Goal: Task Accomplishment & Management: Use online tool/utility

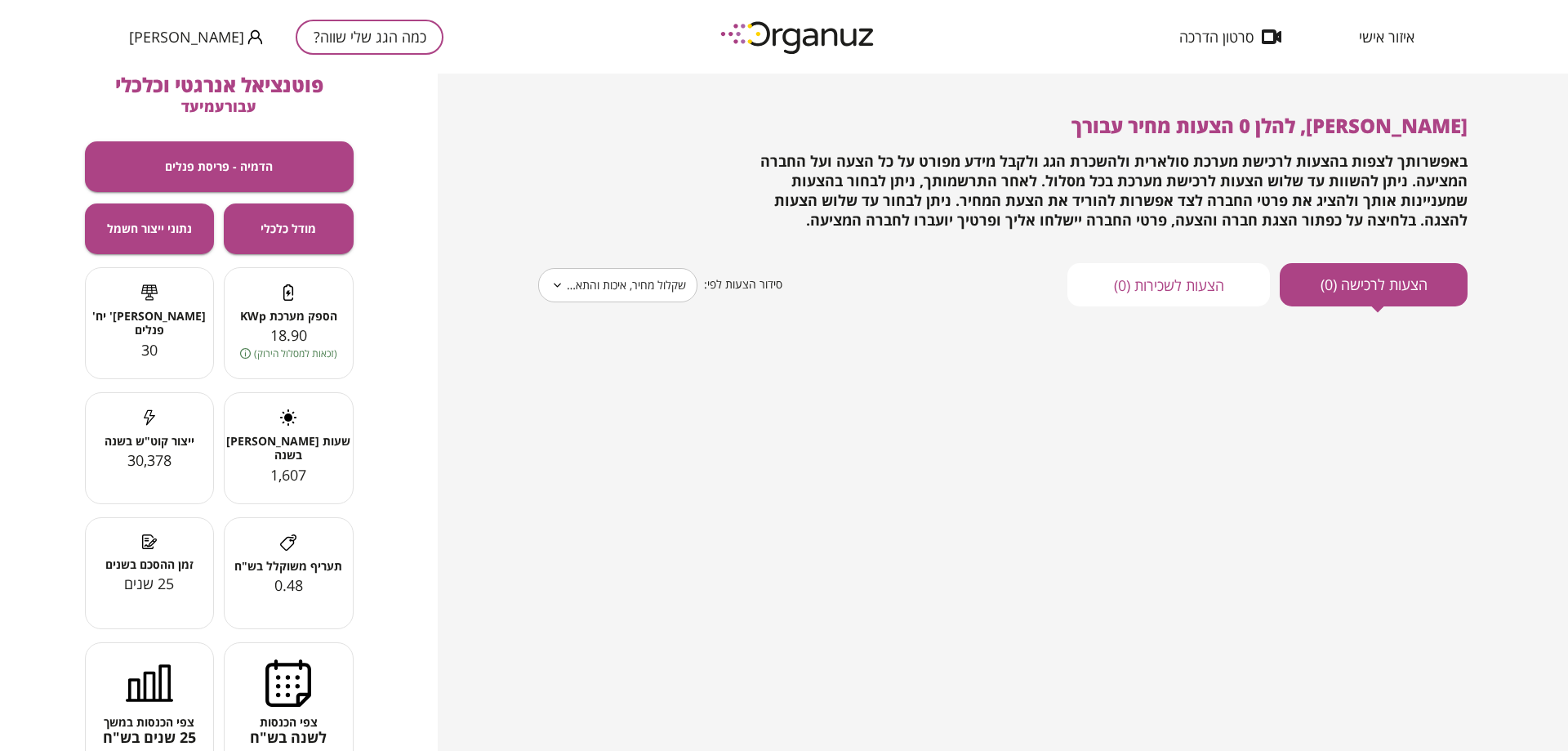
scroll to position [68, 0]
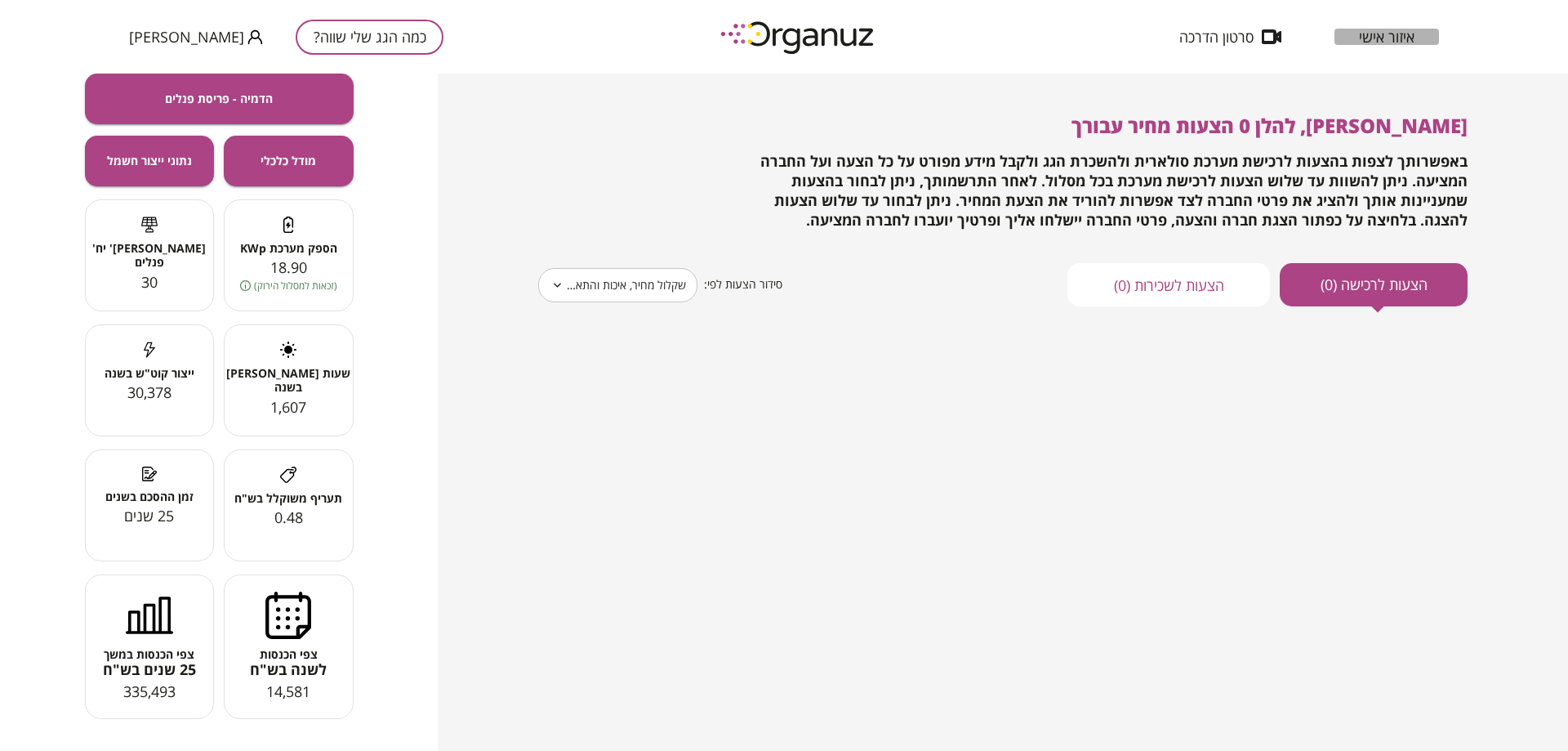
click at [1400, 34] on span "איזור אישי" at bounding box center [1387, 37] width 55 height 16
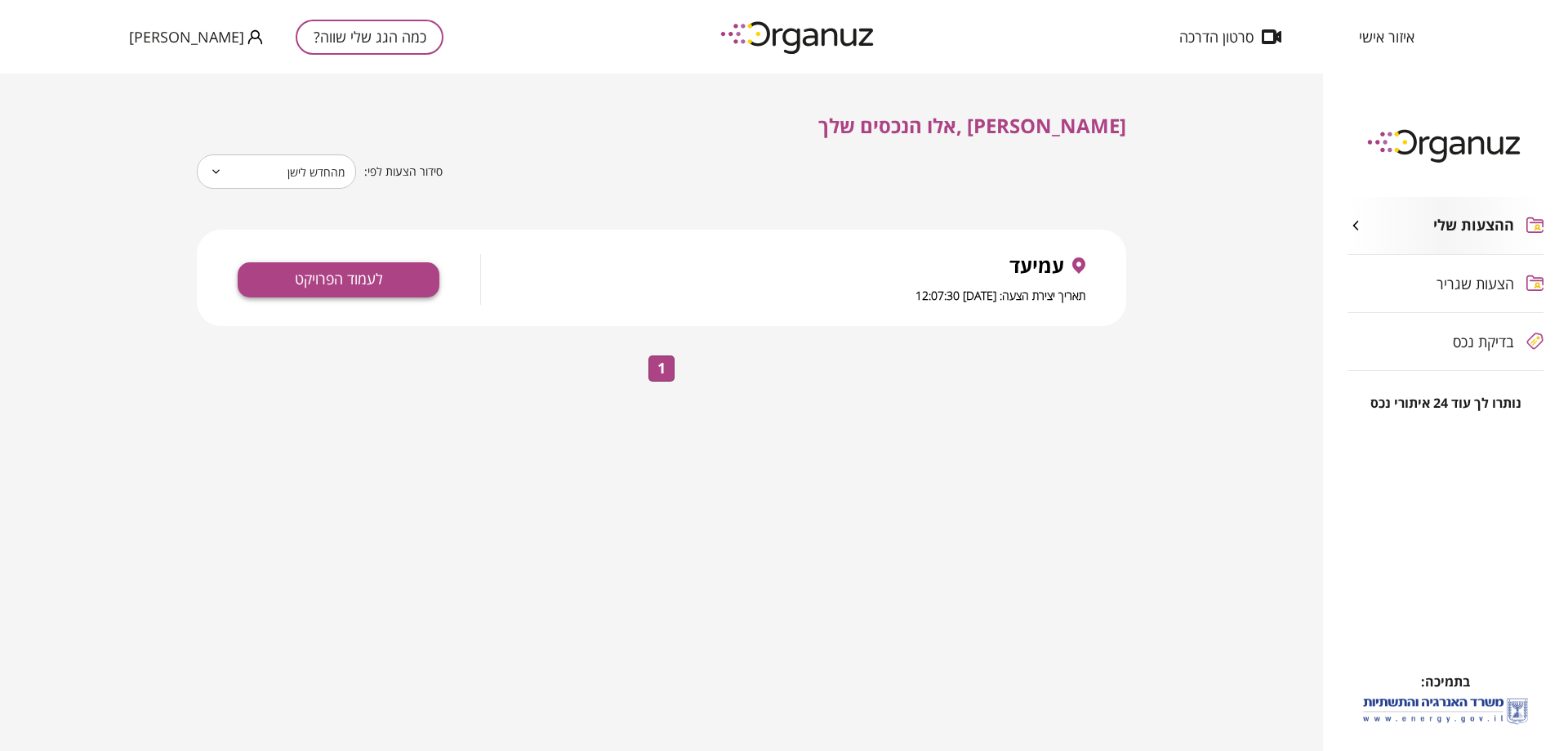
click at [350, 270] on button "לעמוד הפרויקט" at bounding box center [339, 279] width 201 height 35
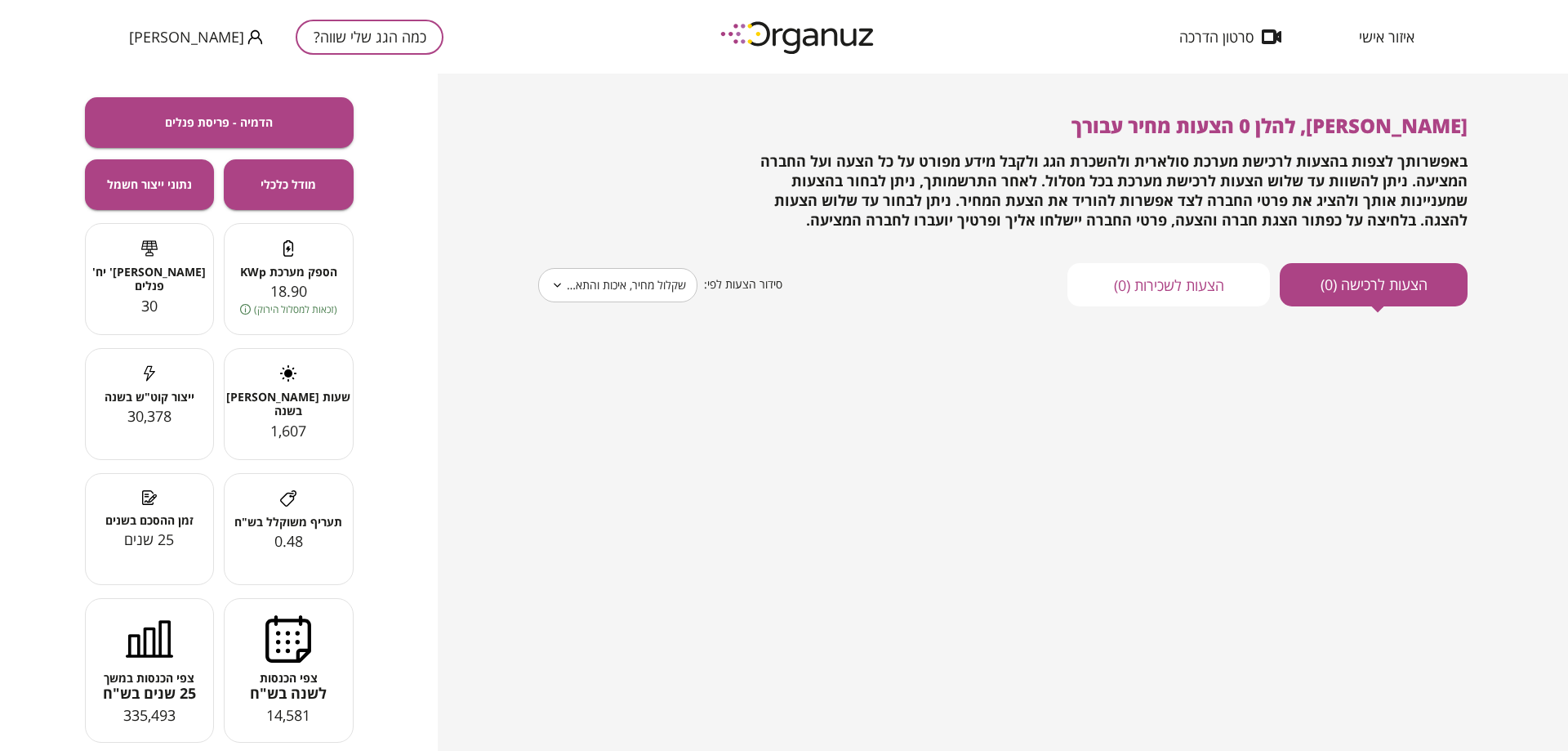
scroll to position [69, 0]
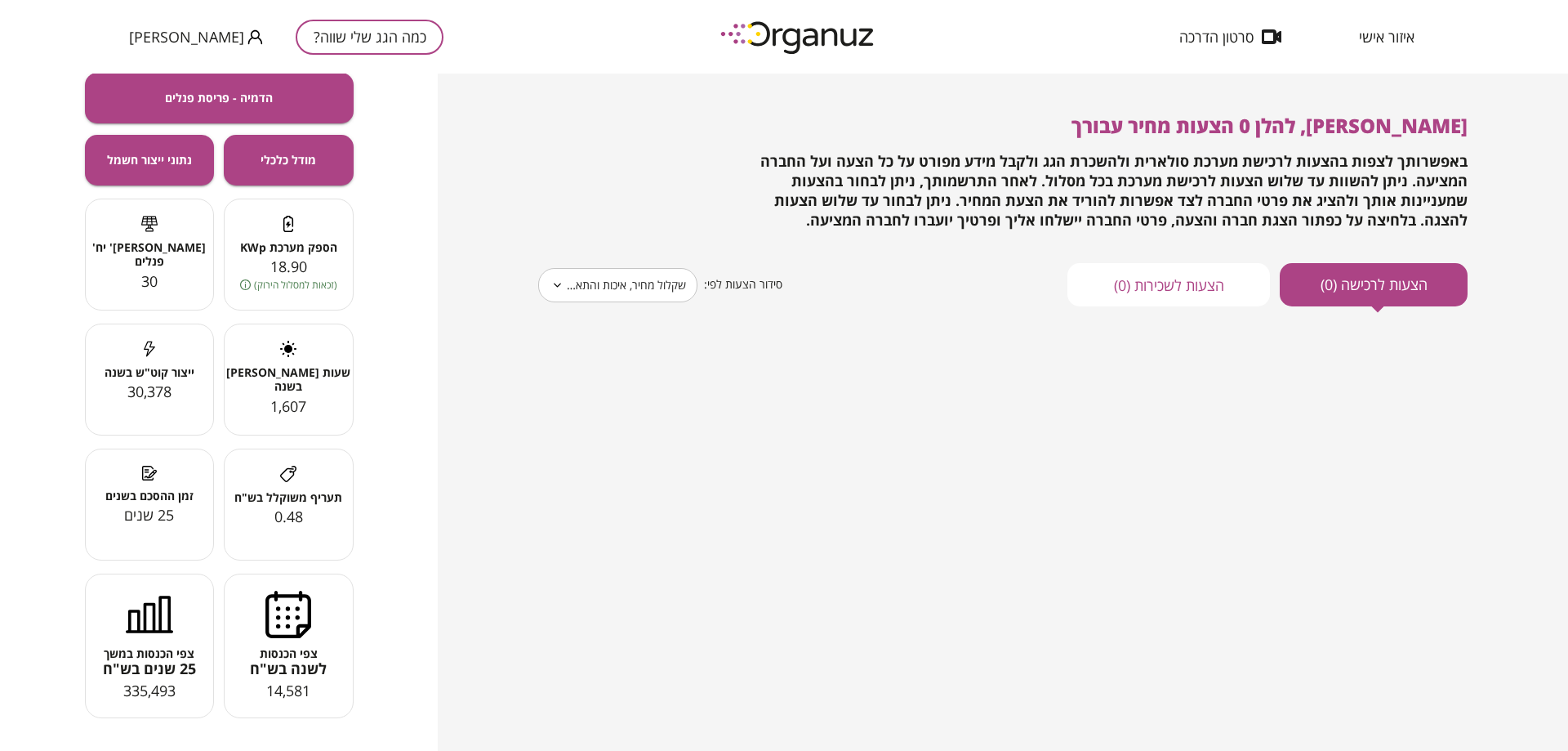
click at [494, 356] on div "**********" at bounding box center [1003, 412] width 1130 height 678
click at [357, 34] on button "כמה הגג שלי שווה?" at bounding box center [370, 37] width 148 height 35
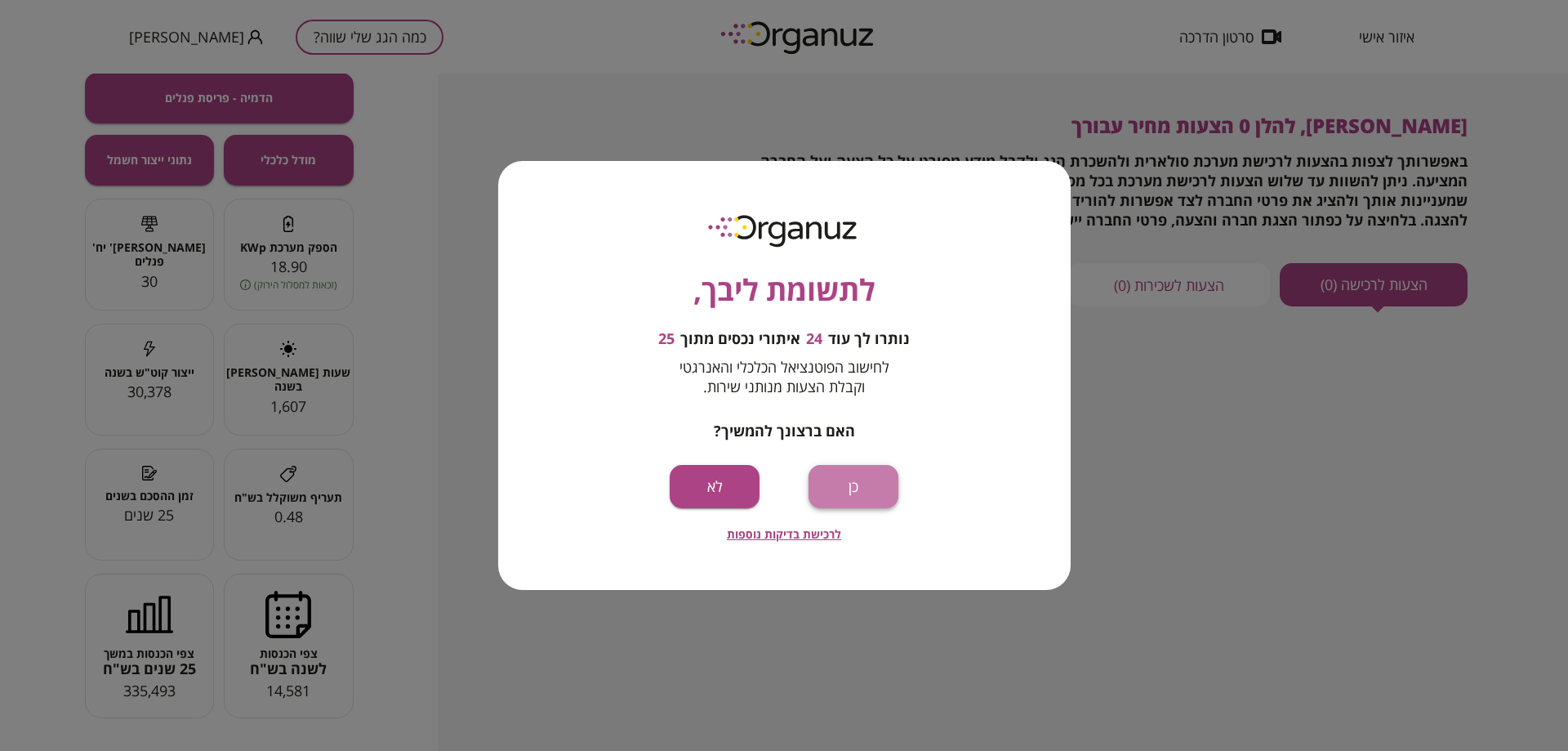
click at [864, 492] on button "כן" at bounding box center [853, 486] width 90 height 44
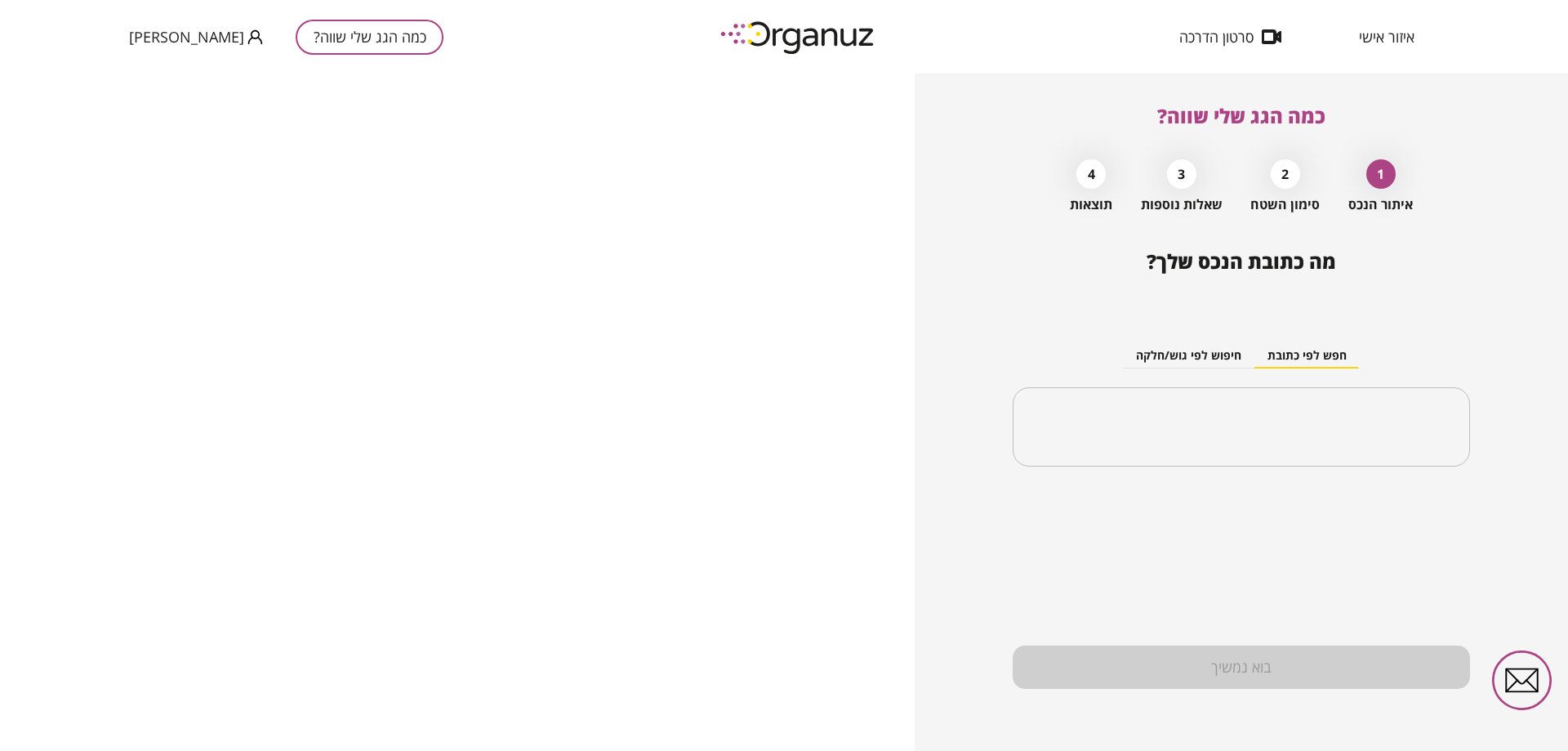
click at [1277, 178] on div "2" at bounding box center [1285, 174] width 29 height 29
click at [1227, 434] on input "text" at bounding box center [1247, 427] width 406 height 41
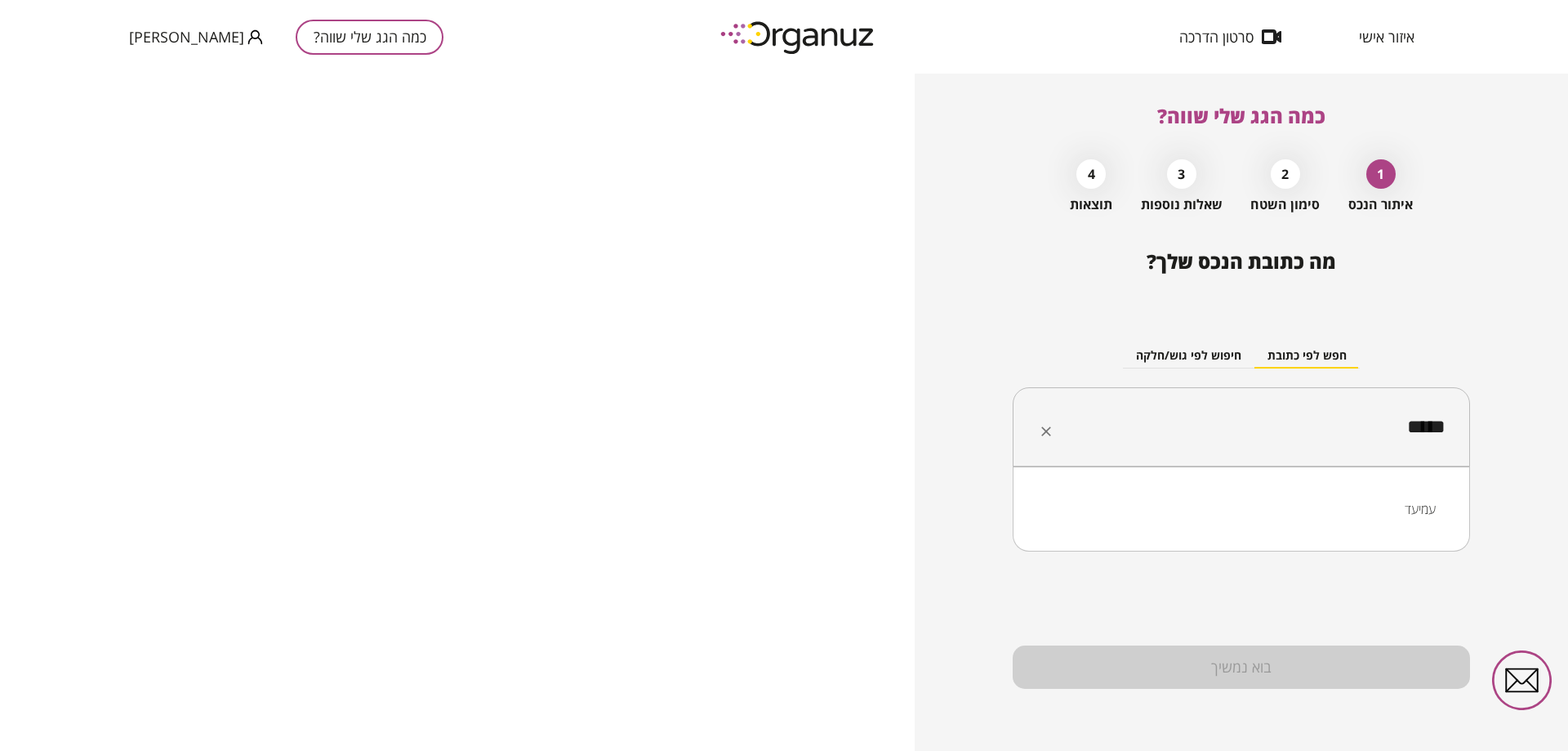
click at [1433, 511] on li "עמיעד" at bounding box center [1242, 508] width 415 height 29
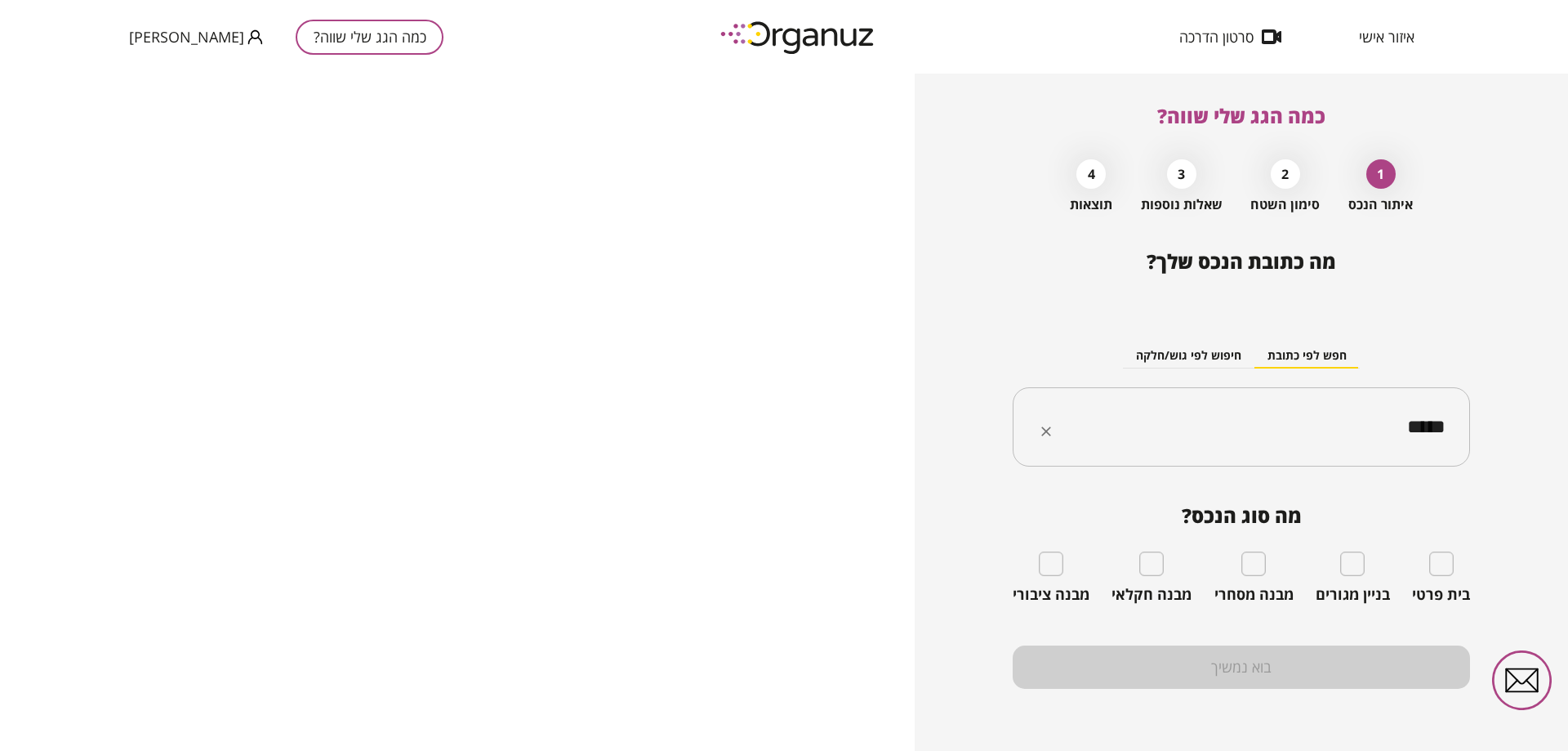
type input "*****"
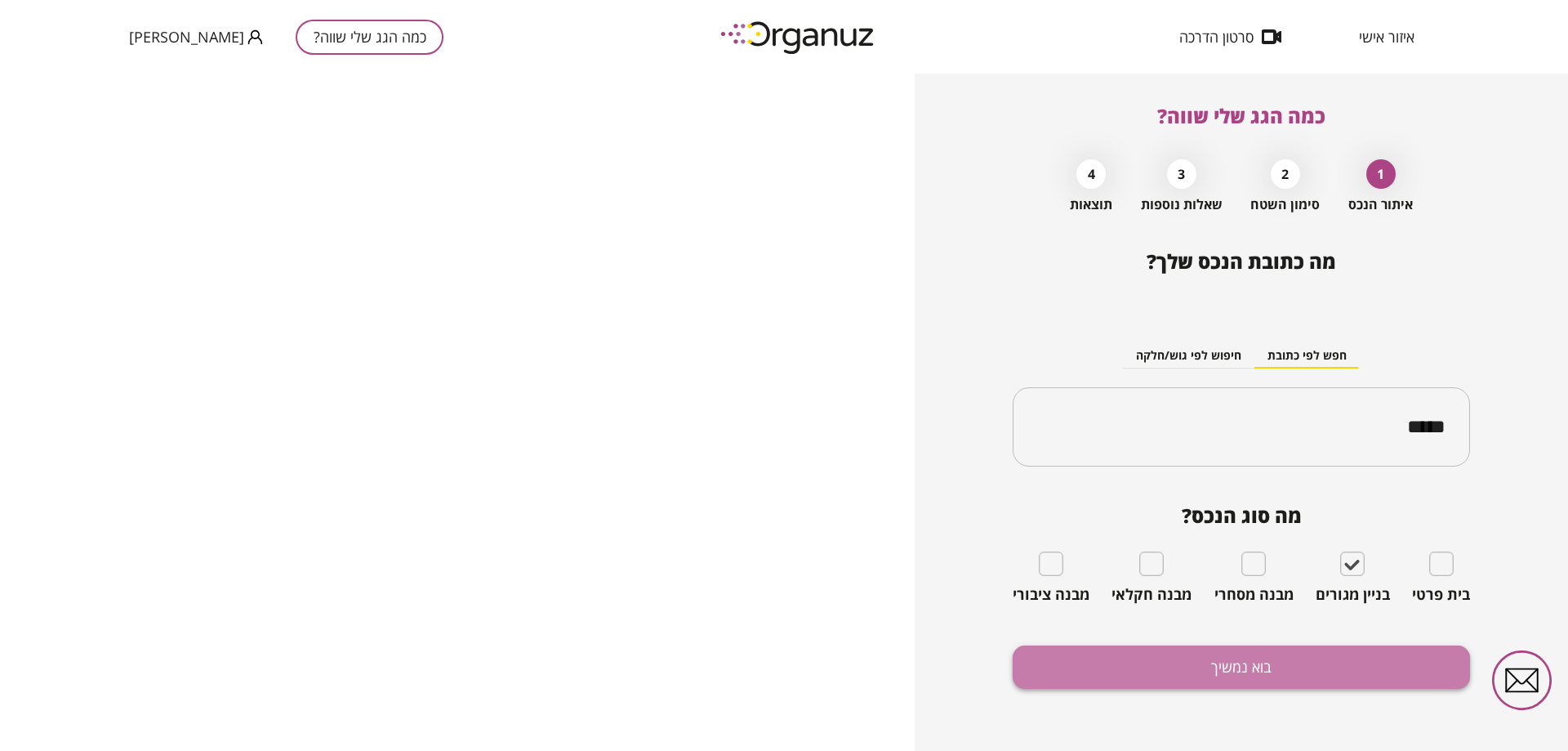
click at [1215, 671] on button "בוא נמשיך" at bounding box center [1241, 667] width 457 height 44
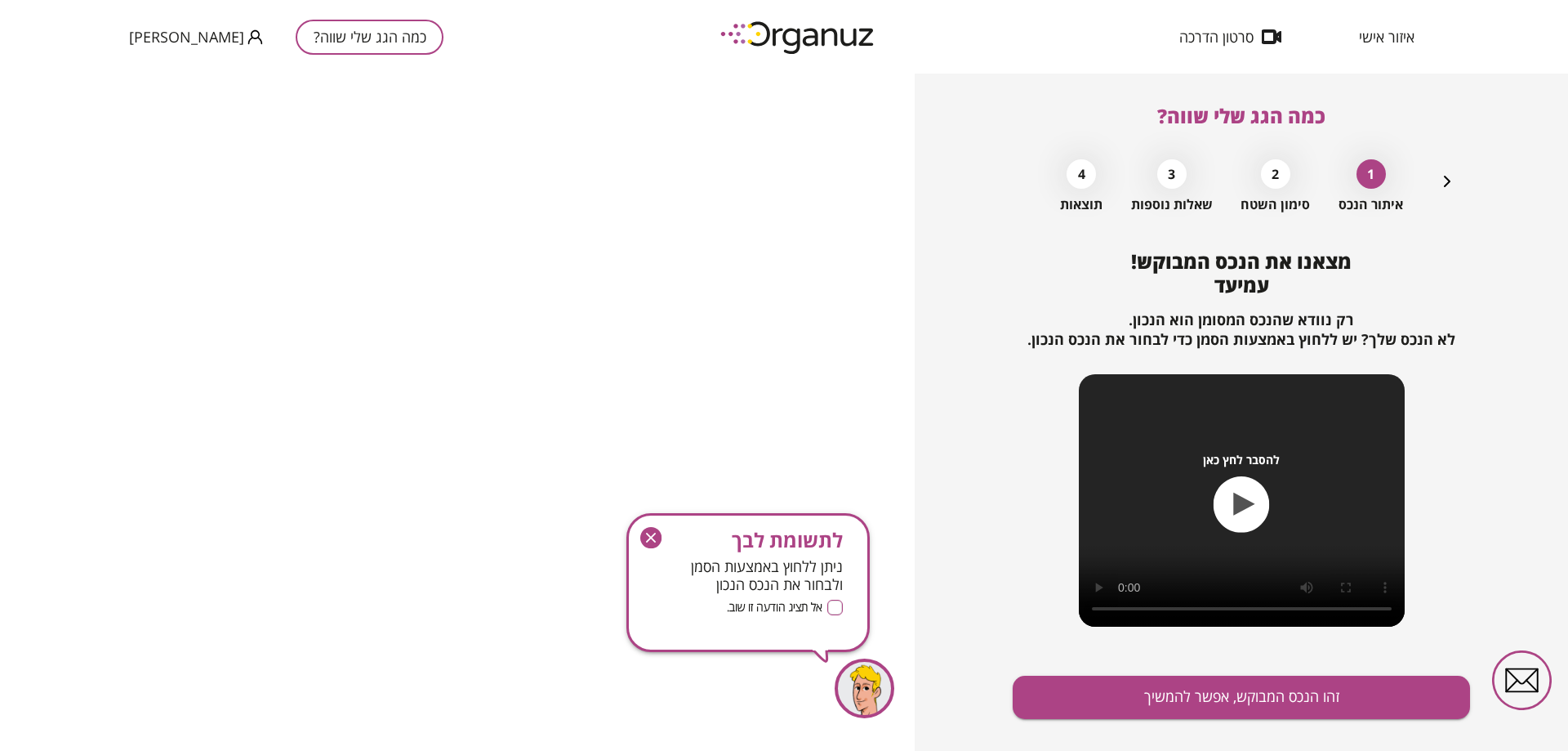
click at [656, 540] on icon "button" at bounding box center [651, 538] width 21 height 21
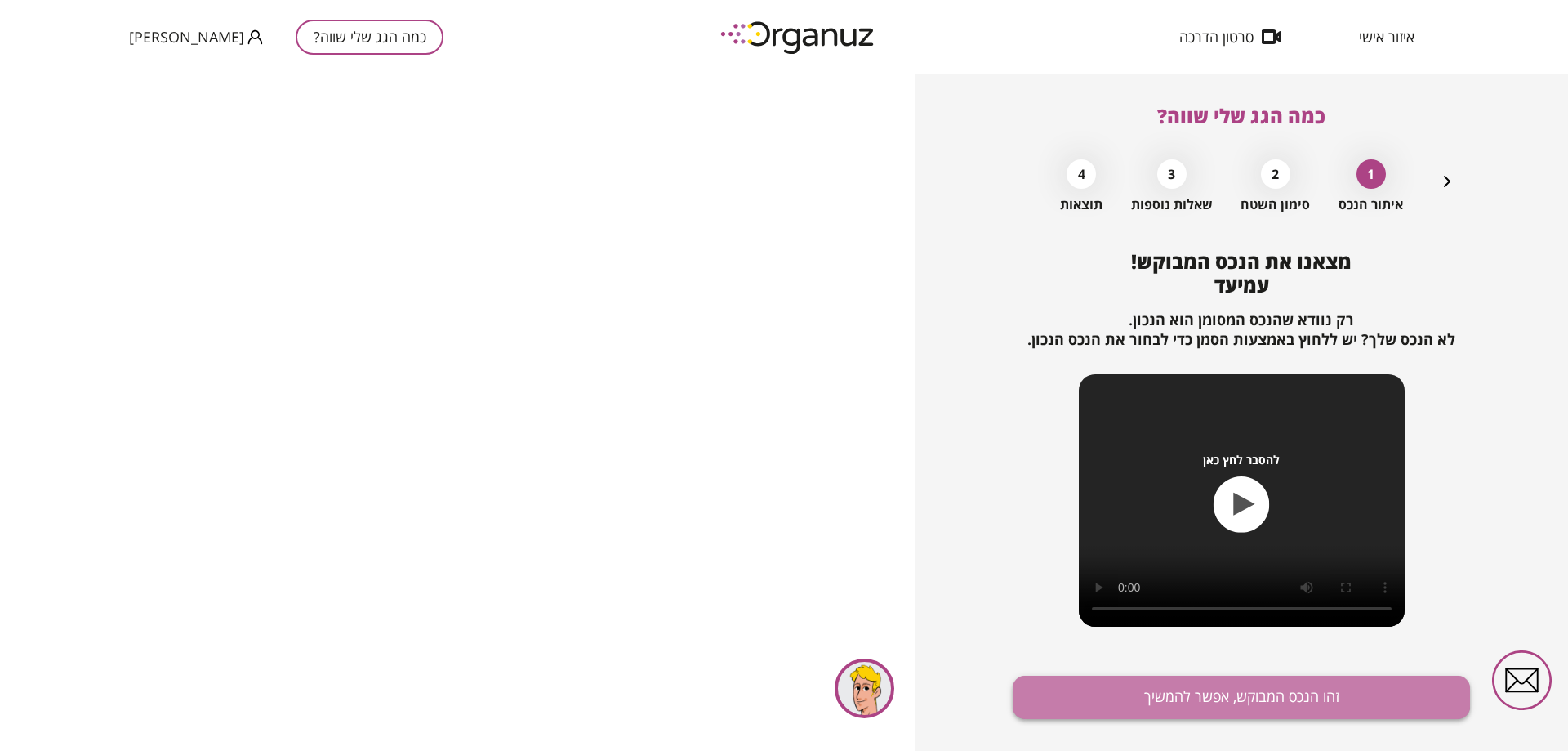
click at [1239, 688] on button "זהו הנכס המבוקש, אפשר להמשיך" at bounding box center [1241, 697] width 457 height 44
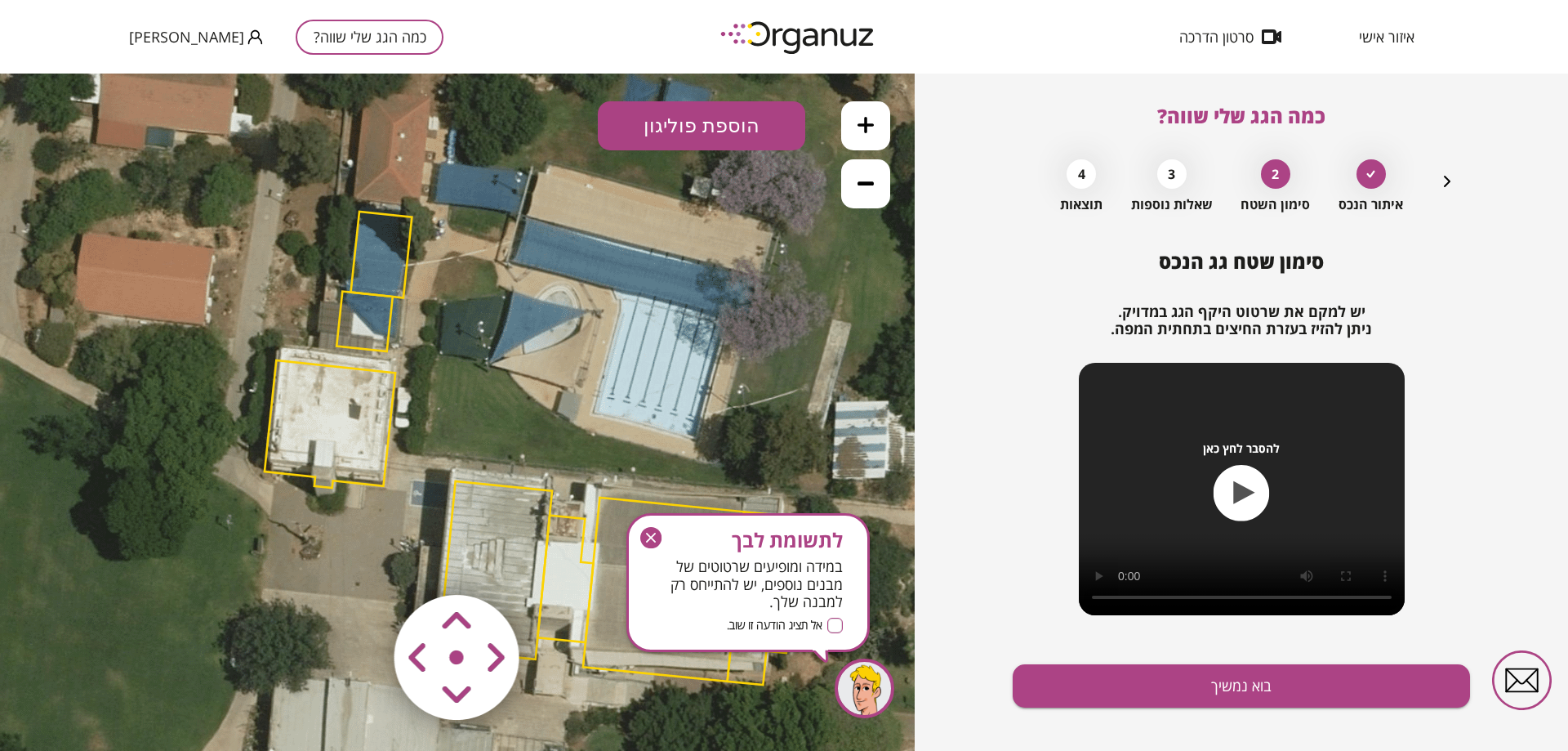
drag, startPoint x: 259, startPoint y: 374, endPoint x: 332, endPoint y: 412, distance: 82.3
click at [332, 412] on polygon at bounding box center [330, 424] width 131 height 128
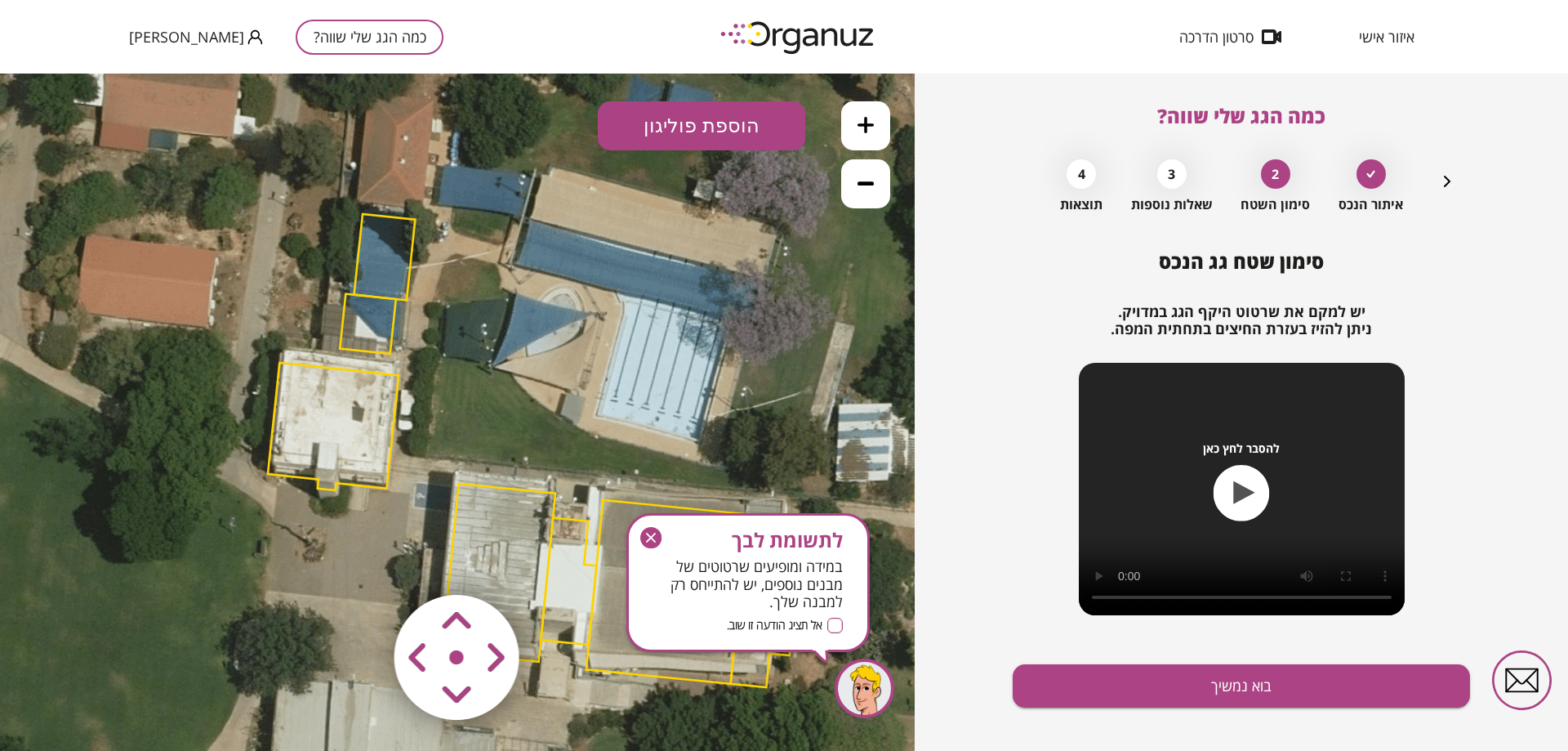
click at [360, 561] on area at bounding box center [360, 561] width 0 height 0
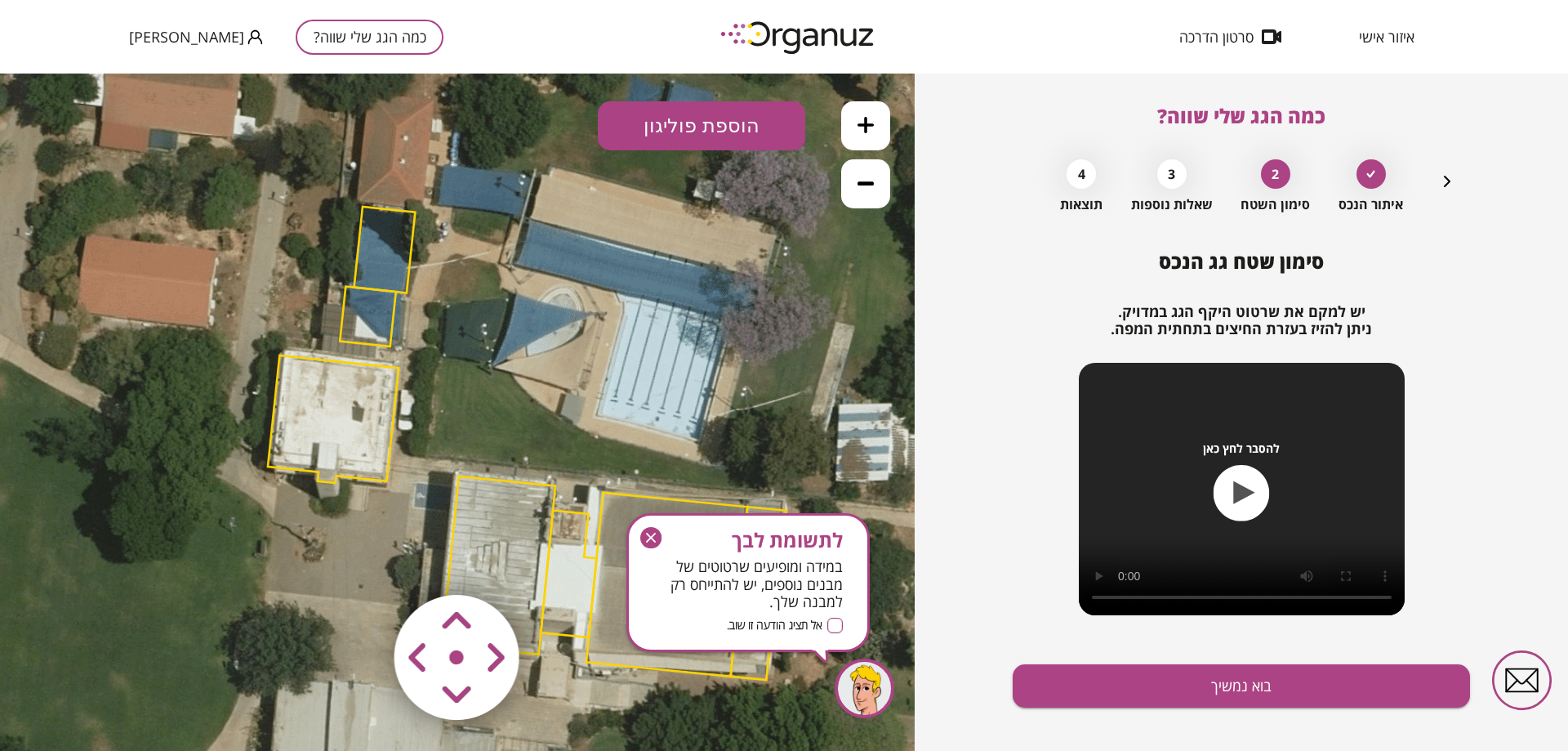
click at [360, 561] on area at bounding box center [360, 561] width 0 height 0
click at [346, 406] on polygon at bounding box center [333, 416] width 131 height 128
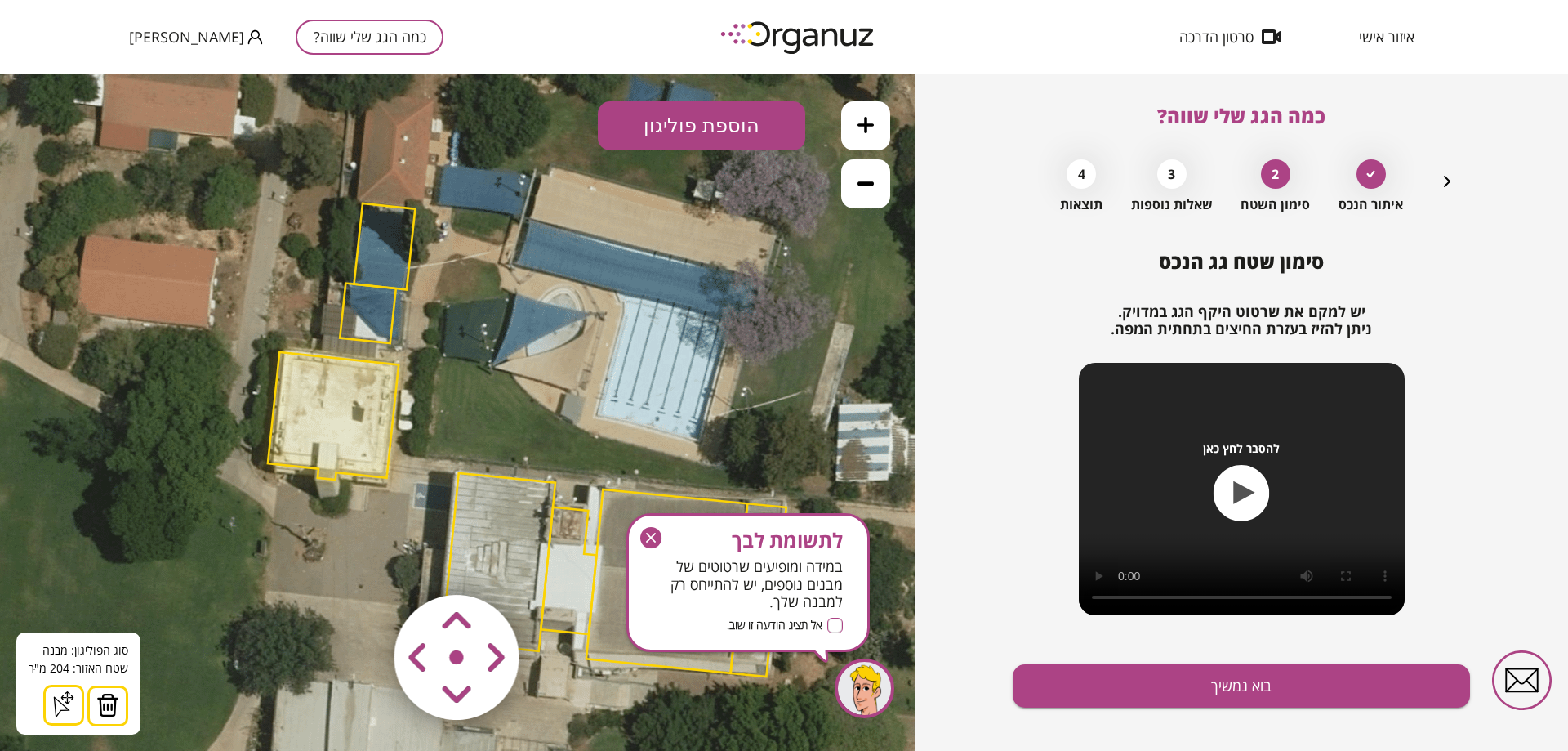
click at [62, 706] on icon at bounding box center [62, 706] width 16 height 21
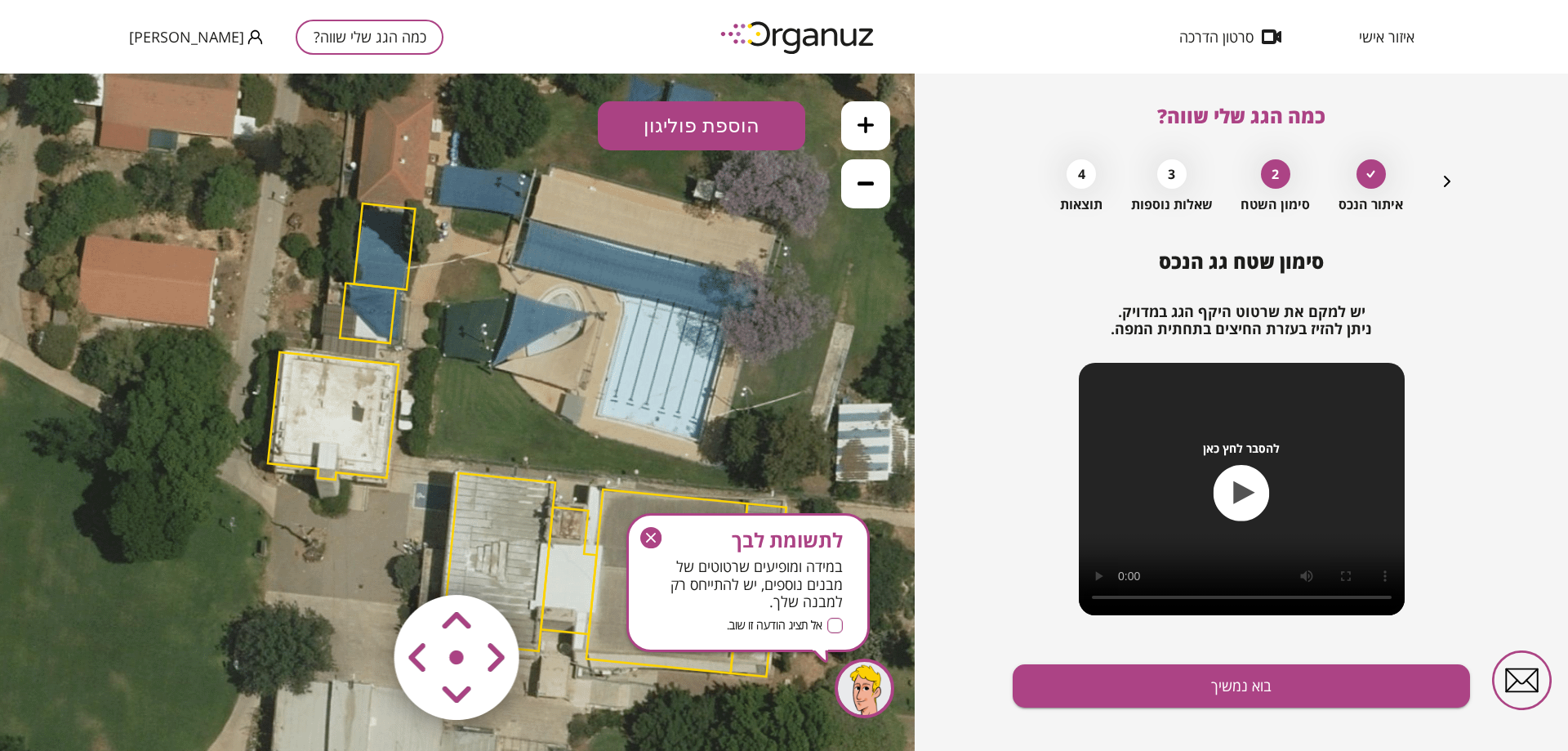
click at [321, 442] on polygon at bounding box center [333, 416] width 131 height 128
click at [343, 417] on polygon at bounding box center [332, 416] width 131 height 128
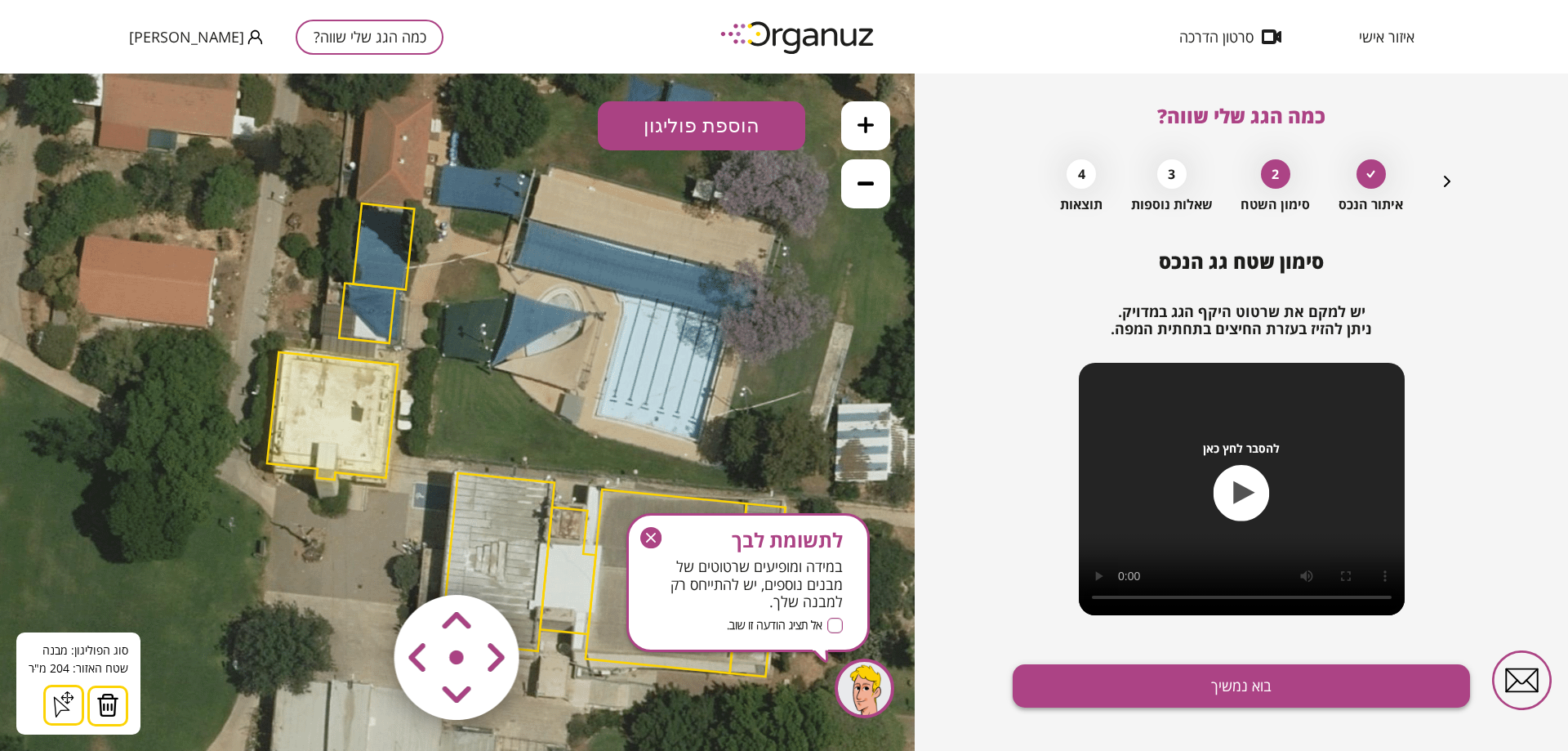
click at [1309, 689] on button "בוא נמשיך" at bounding box center [1241, 686] width 457 height 44
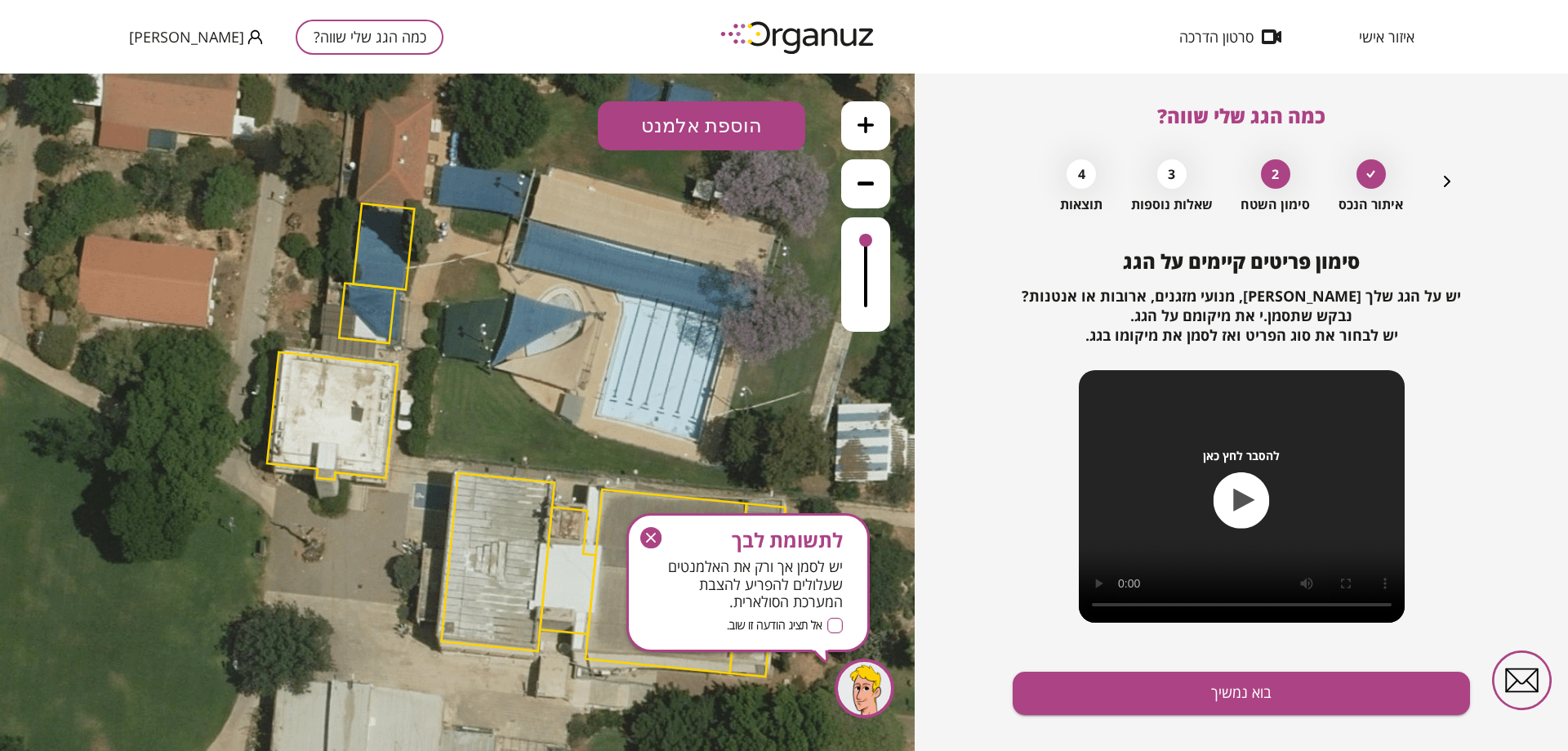
click at [727, 130] on button "הוספת אלמנט" at bounding box center [702, 126] width 208 height 49
click at [728, 200] on div ".st0 { fill: #FFFFFF; } .st0 { fill: #FFFFFF; }" at bounding box center [457, 412] width 915 height 678
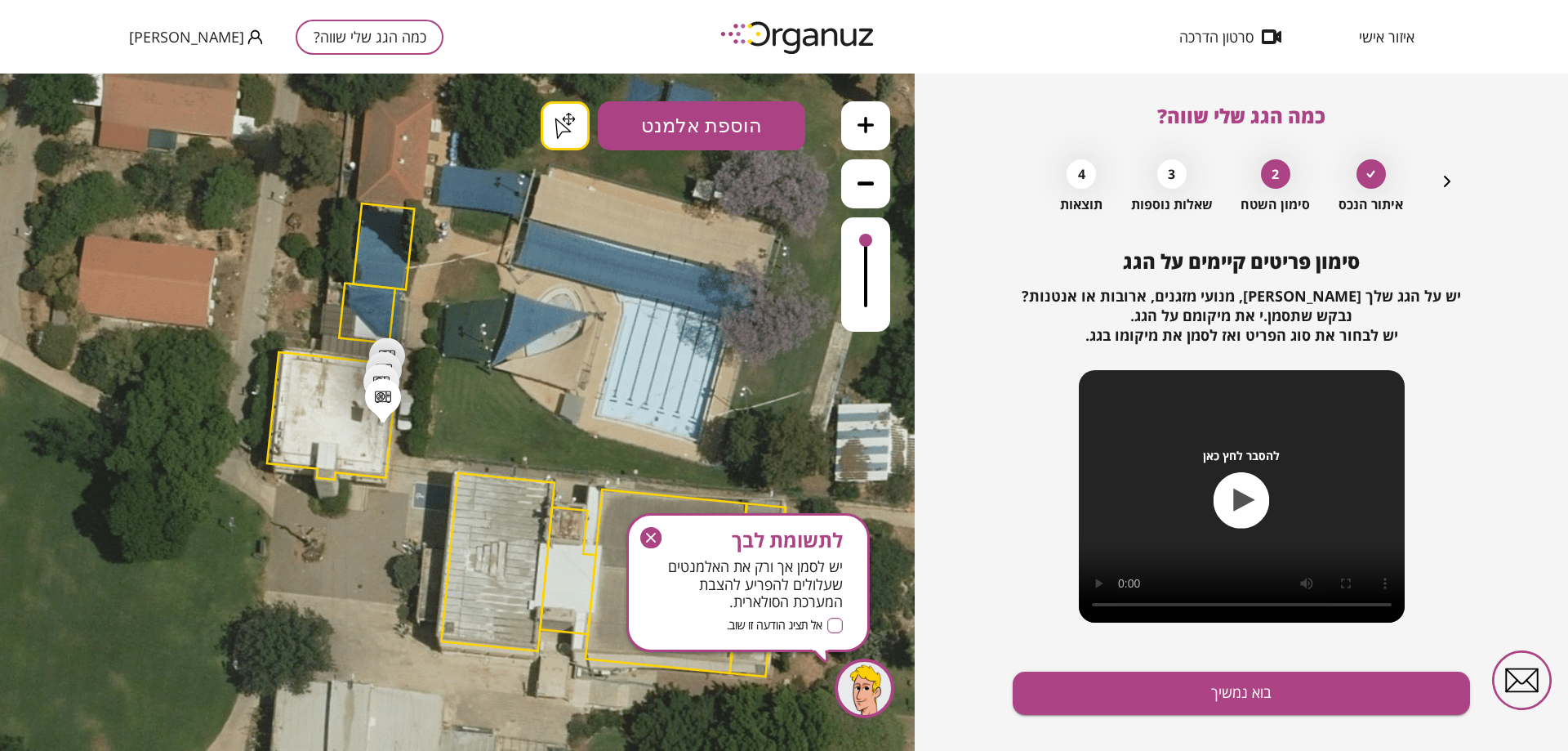
click at [733, 137] on button "הוספת אלמנט" at bounding box center [702, 126] width 208 height 49
click at [734, 441] on div ".st0 { fill: #FFFFFF; } .st0 { fill: #FFFFFF; }" at bounding box center [457, 412] width 915 height 678
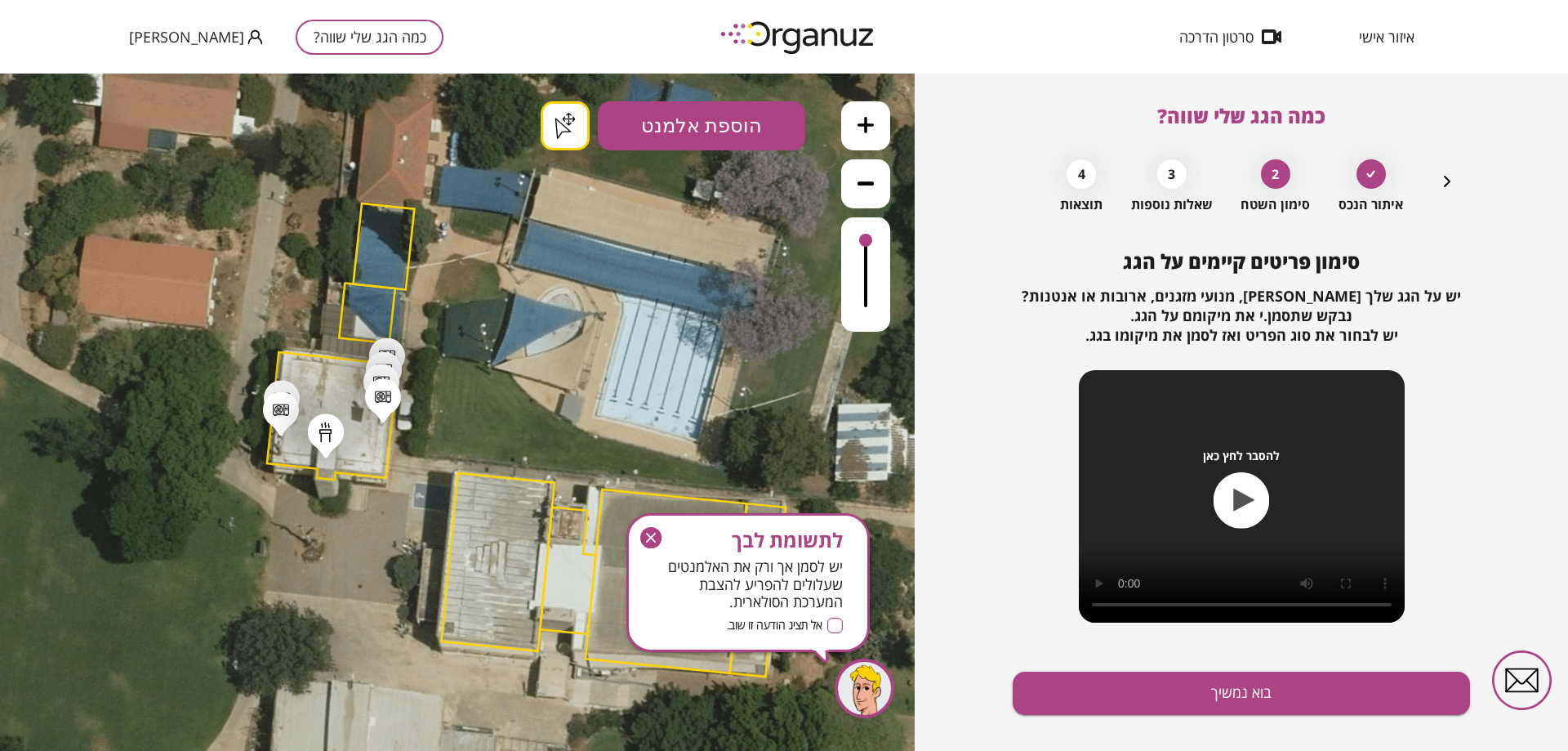
click at [1261, 697] on button "בוא נמשיך" at bounding box center [1241, 693] width 457 height 44
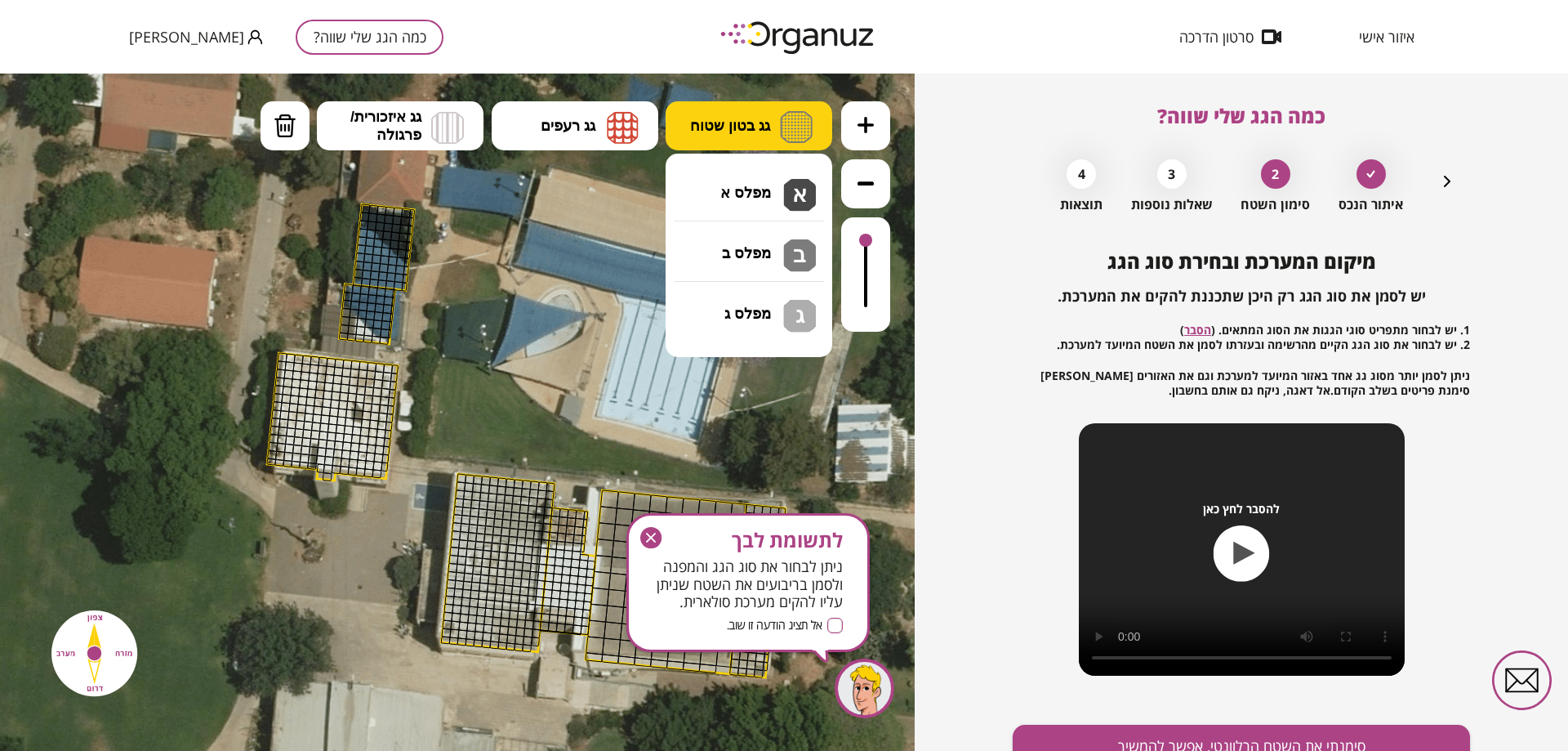
drag, startPoint x: 727, startPoint y: 117, endPoint x: 709, endPoint y: 143, distance: 31.6
click at [727, 120] on span "גג בטון שטוח" at bounding box center [730, 126] width 80 height 18
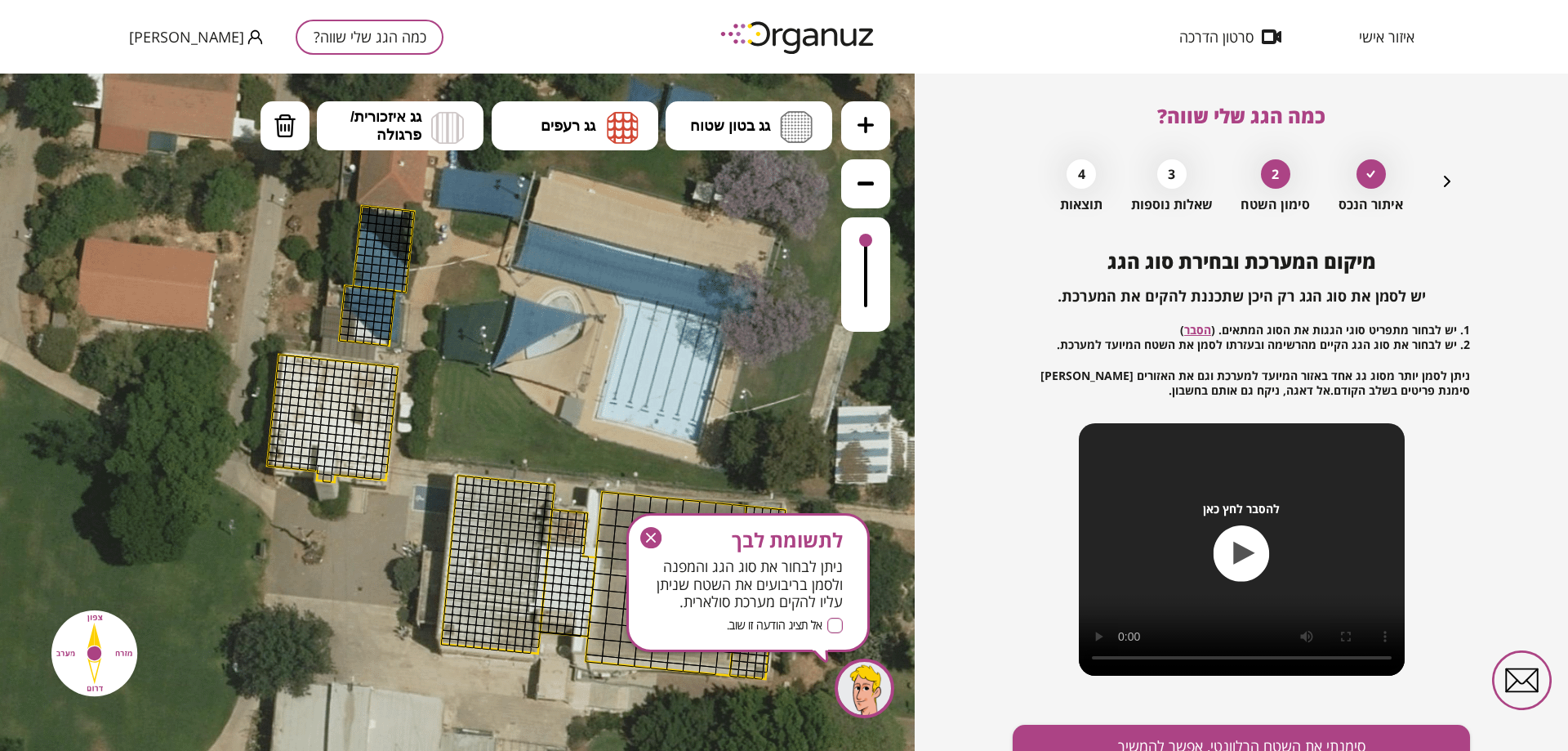
drag, startPoint x: 280, startPoint y: 358, endPoint x: 316, endPoint y: 402, distance: 56.9
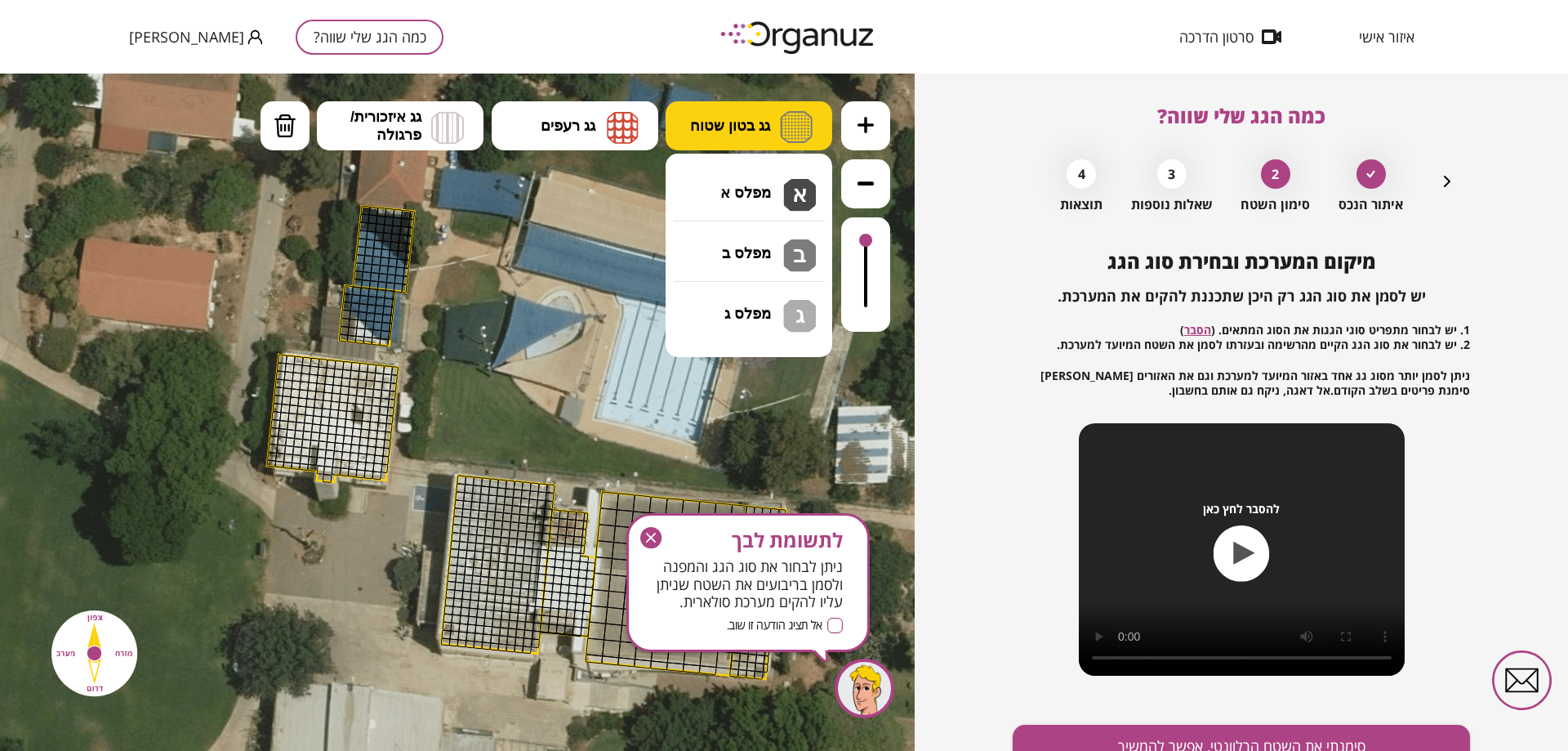
click at [740, 123] on span "גג בטון שטוח" at bounding box center [730, 126] width 80 height 18
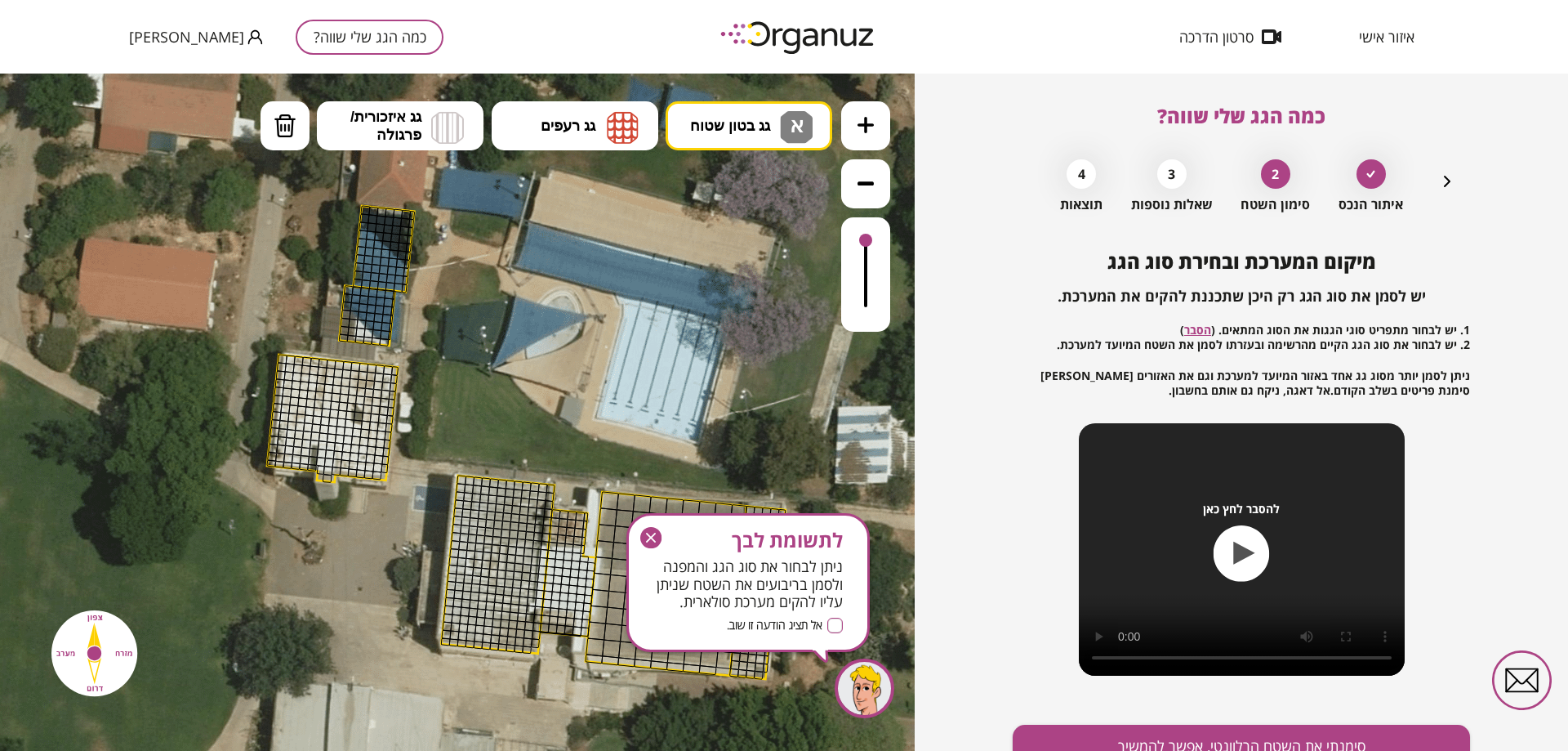
click at [751, 191] on div ".st0 { fill: #FFFFFF; } .st0 { fill: #FFFFFF; }" at bounding box center [457, 412] width 915 height 678
drag, startPoint x: 285, startPoint y: 362, endPoint x: 372, endPoint y: 464, distance: 134.1
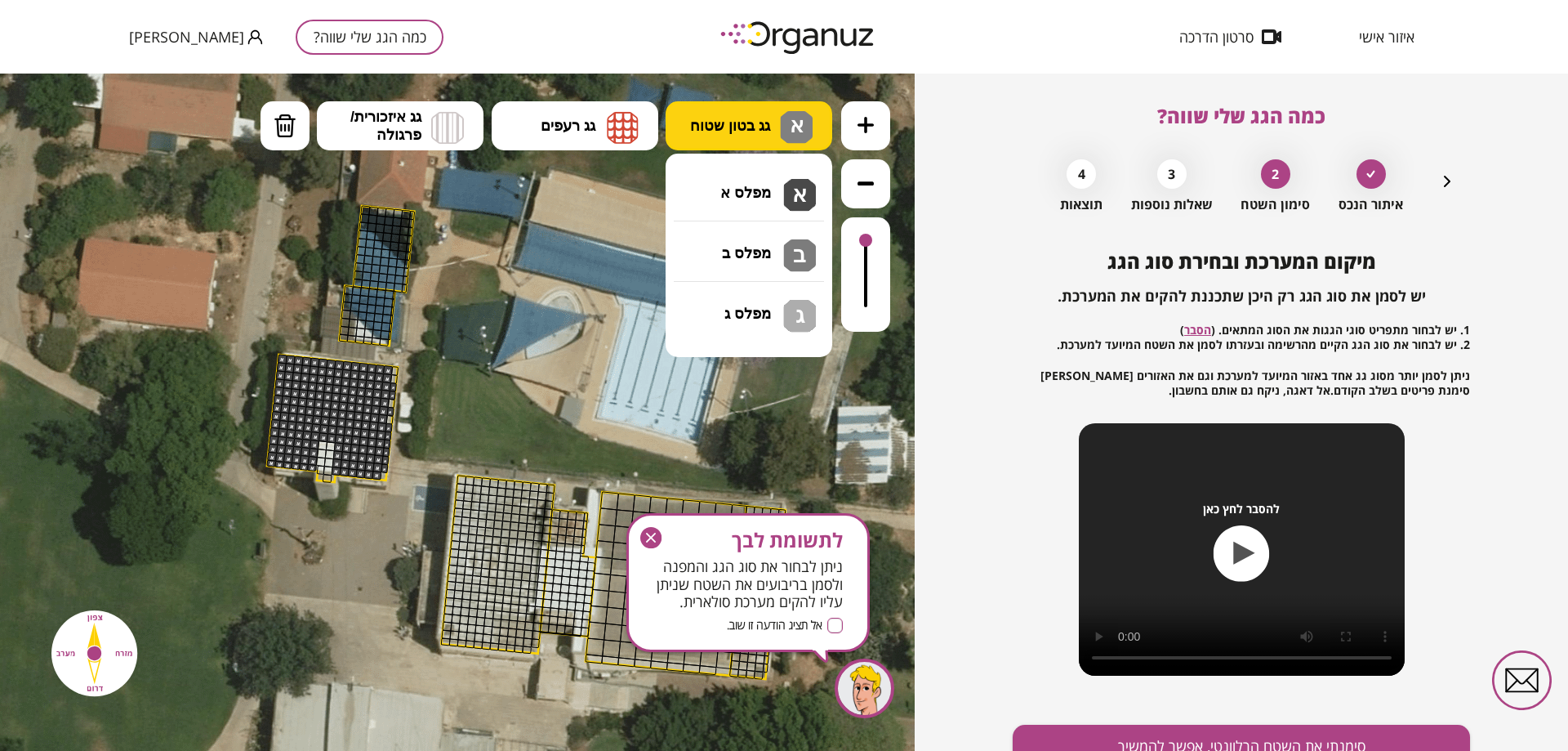
click at [769, 131] on span "גג בטון שטוח" at bounding box center [730, 126] width 80 height 18
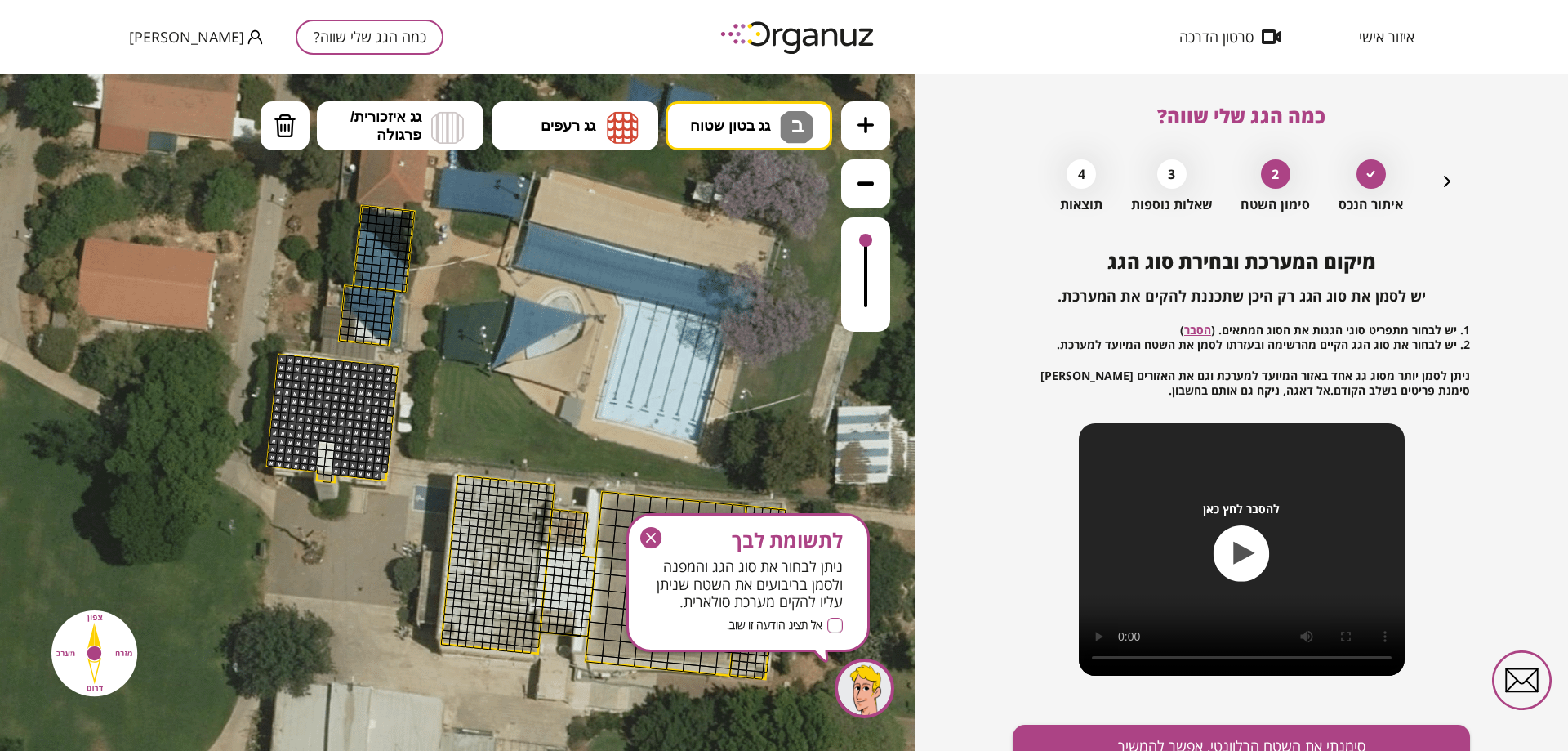
click at [768, 252] on div ".st0 { fill: #FFFFFF; } .st0 { fill: #FFFFFF; }" at bounding box center [457, 412] width 915 height 678
drag, startPoint x: 328, startPoint y: 445, endPoint x: 317, endPoint y: 468, distance: 25.5
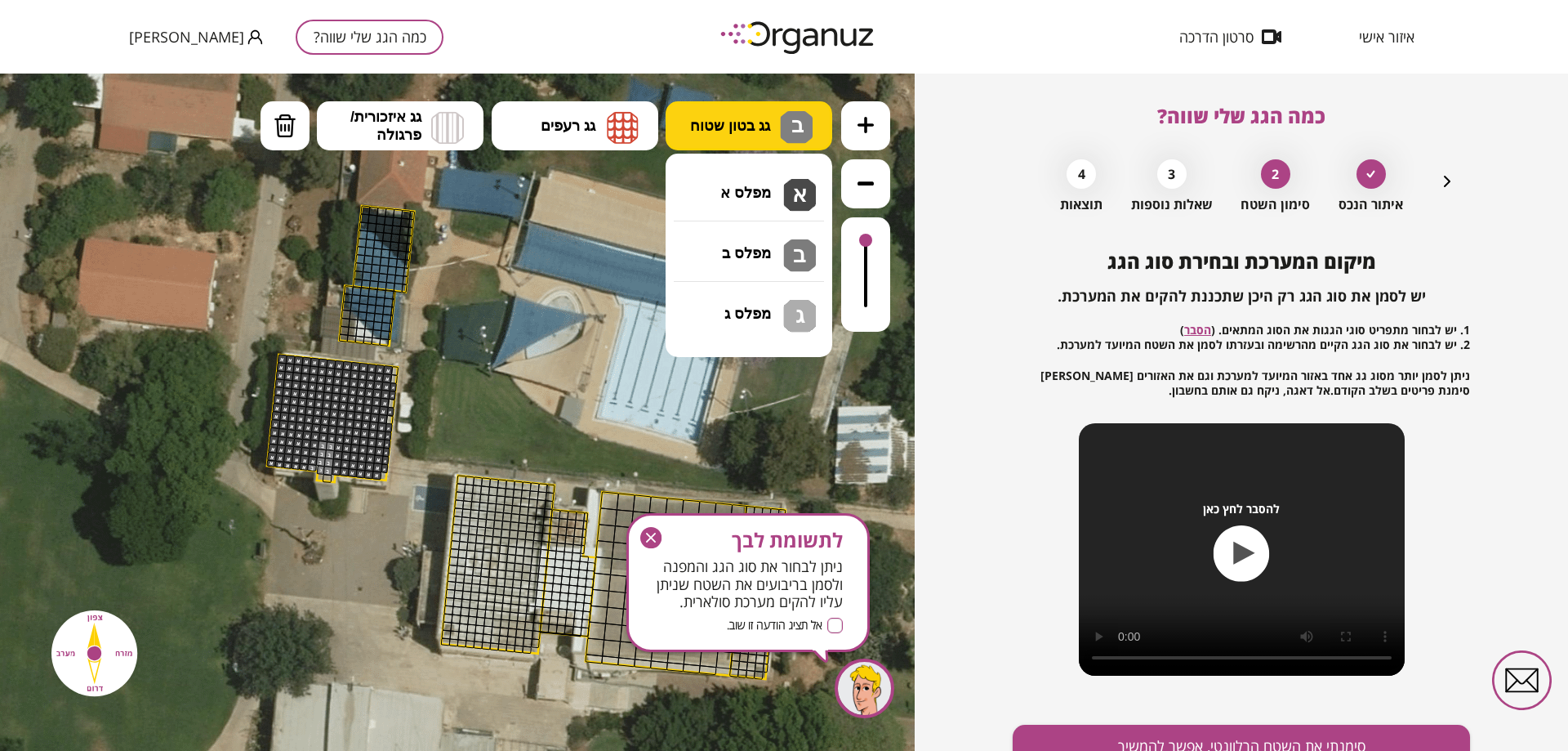
click at [767, 120] on span "גג בטון שטוח" at bounding box center [730, 126] width 80 height 18
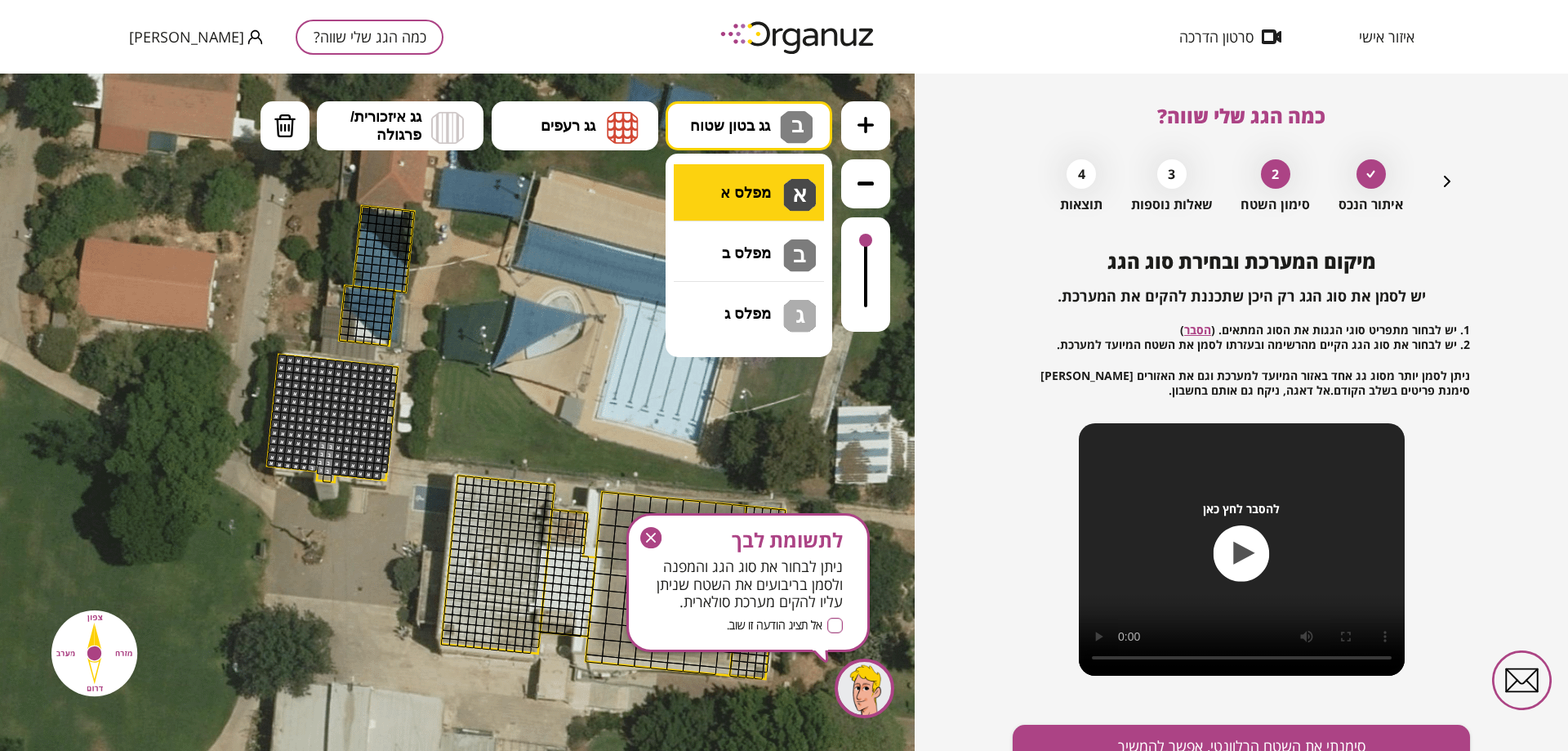
click at [761, 194] on div ".st0 { fill: #FFFFFF; } .st0 { fill: #FFFFFF; }" at bounding box center [457, 412] width 915 height 678
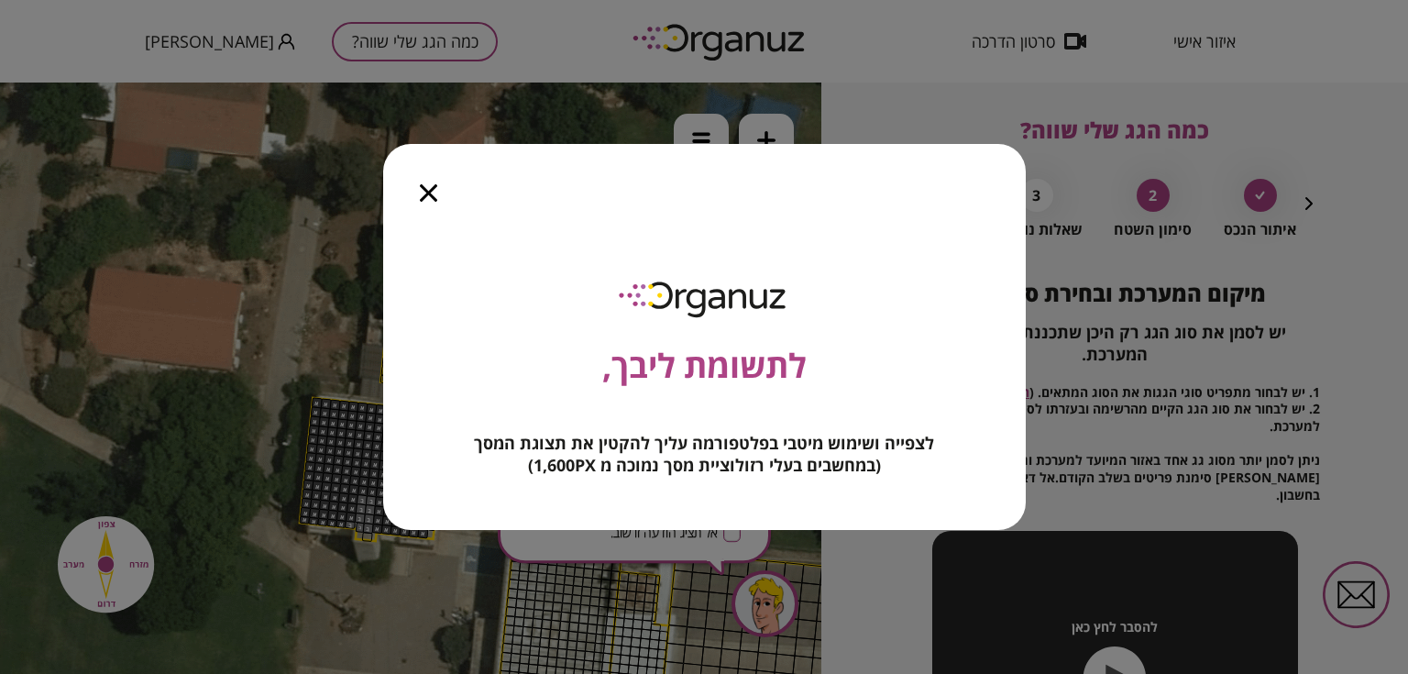
click at [431, 202] on div at bounding box center [428, 182] width 91 height 77
click at [432, 195] on icon "button" at bounding box center [428, 192] width 17 height 17
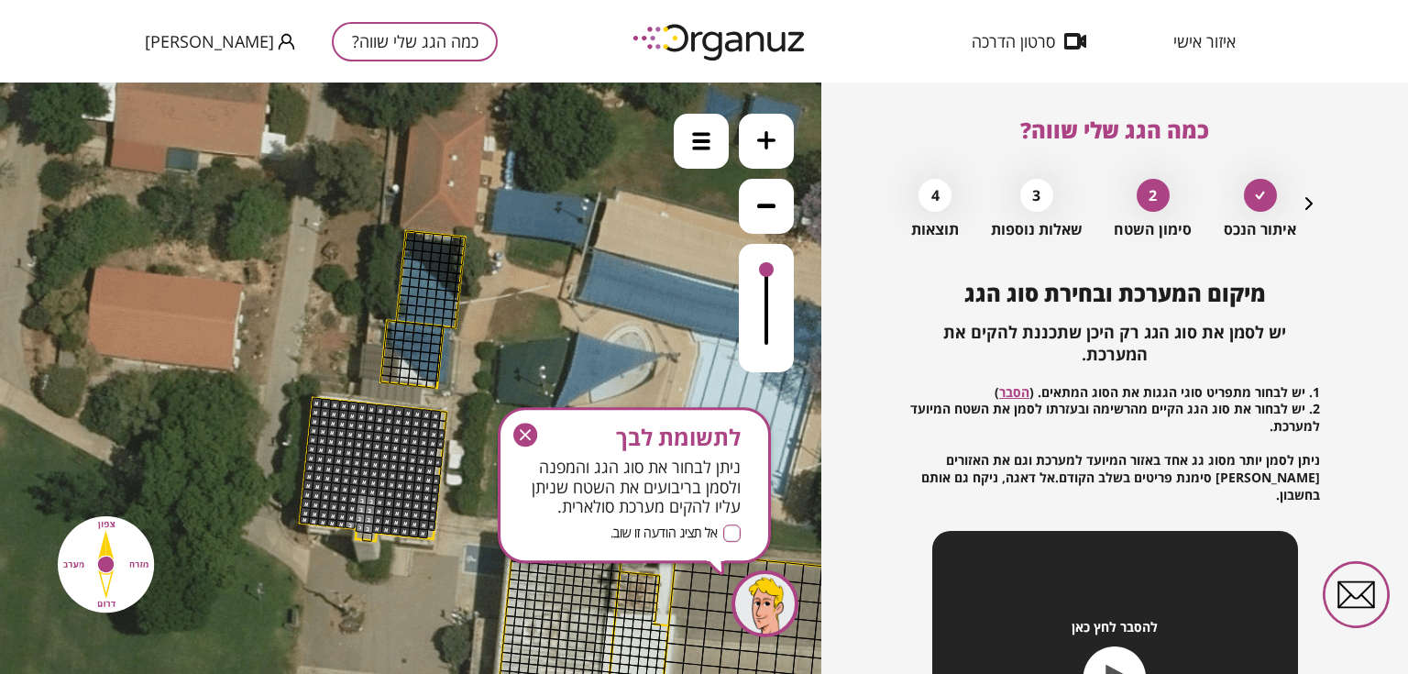
click at [346, 524] on div at bounding box center [350, 525] width 11 height 8
